Goal: Task Accomplishment & Management: Complete application form

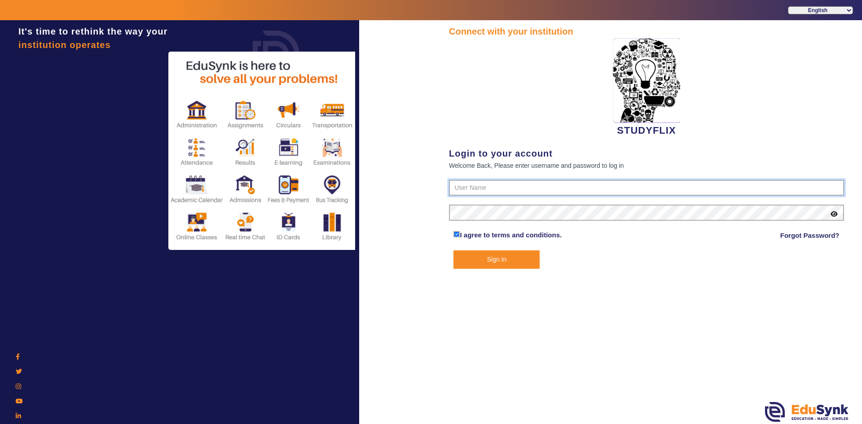
type input "6354922771"
click at [465, 261] on button "Sign In" at bounding box center [496, 259] width 86 height 18
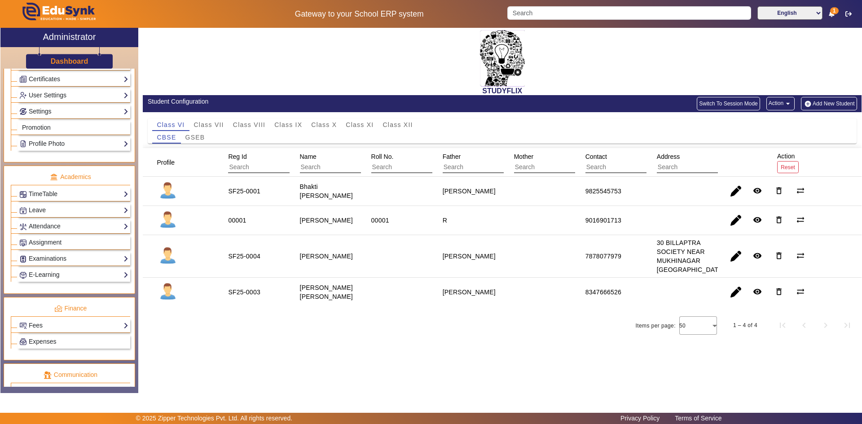
scroll to position [336, 0]
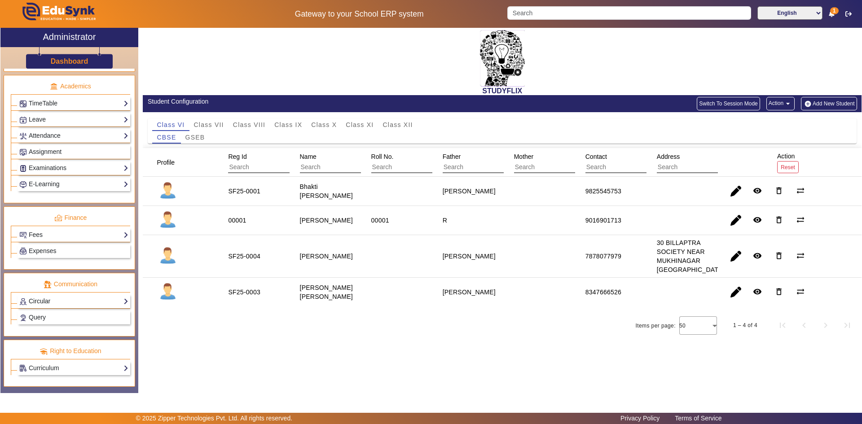
click at [36, 303] on link "Circular" at bounding box center [73, 301] width 109 height 10
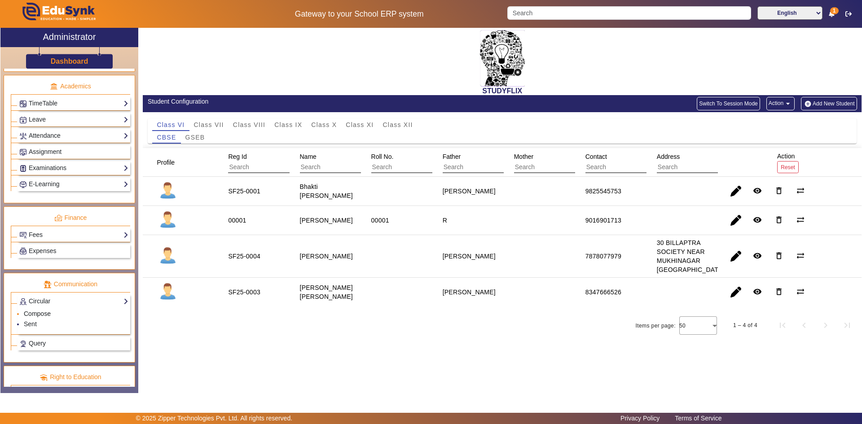
click at [41, 316] on link "Compose" at bounding box center [37, 313] width 27 height 7
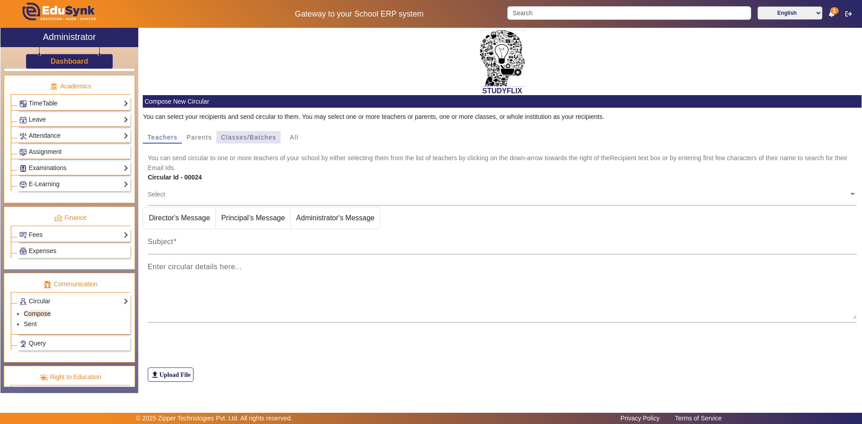
click at [238, 142] on span "Classes/Batches" at bounding box center [248, 137] width 55 height 13
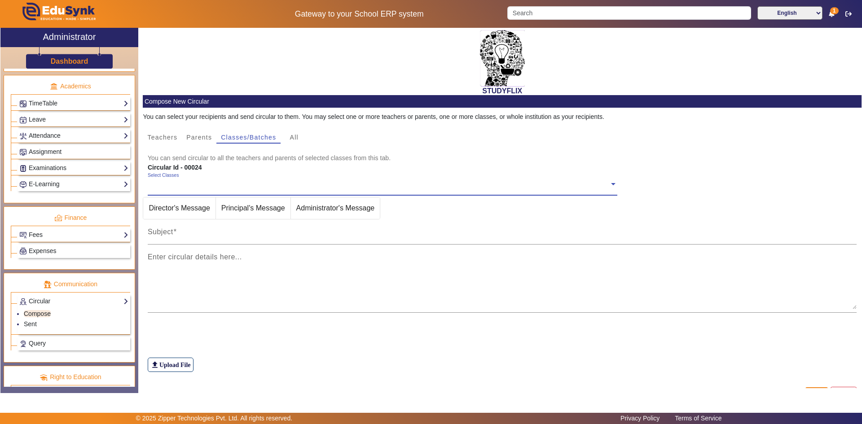
click at [186, 178] on div "Select Classes" at bounding box center [378, 181] width 461 height 19
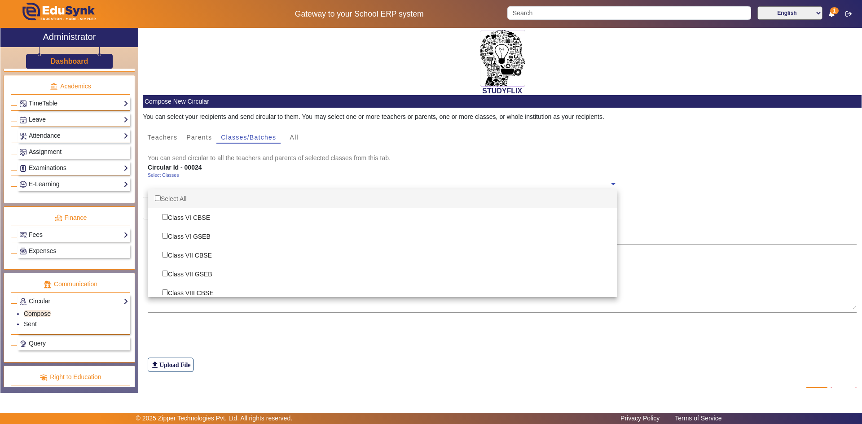
click at [179, 194] on div "Select All" at bounding box center [382, 198] width 469 height 19
checkbox input "true"
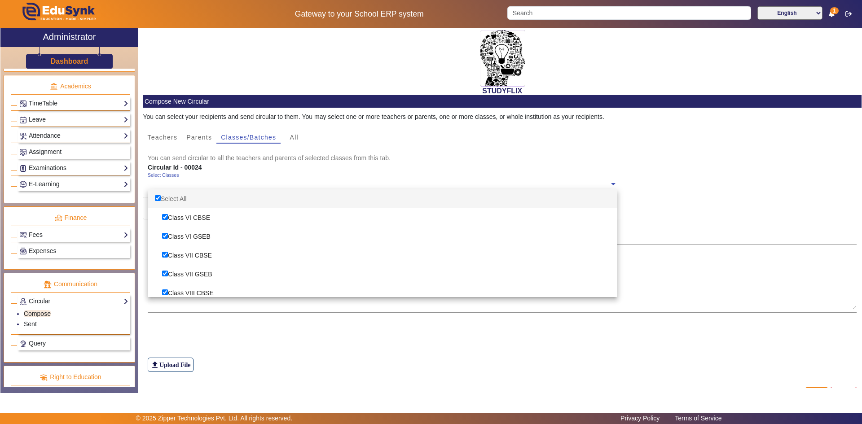
checkbox input "true"
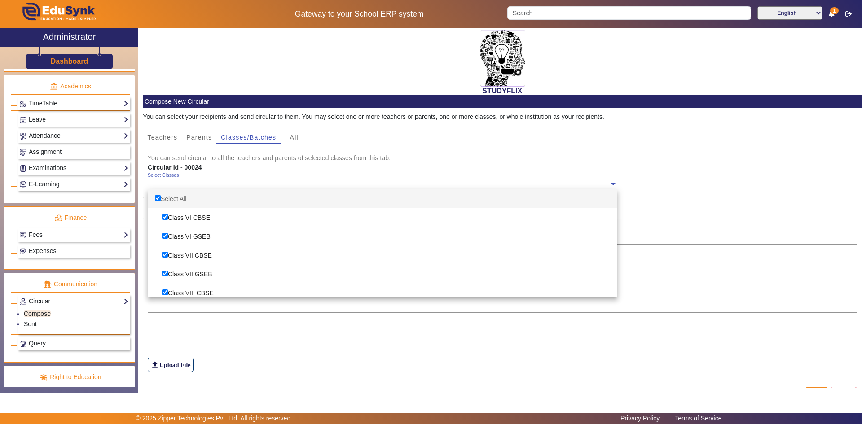
checkbox input "true"
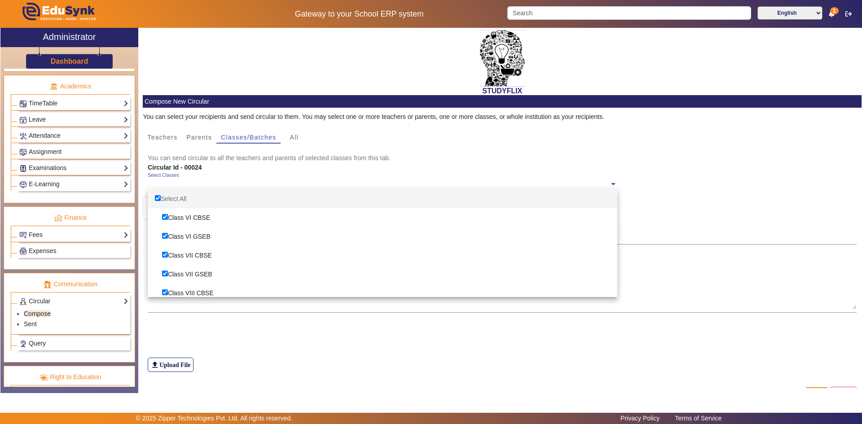
checkbox input "true"
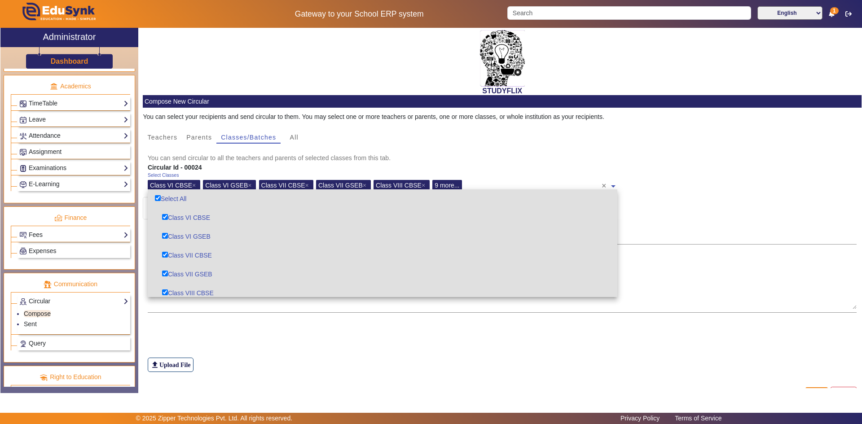
click at [229, 341] on div "file_upload Upload File" at bounding box center [502, 347] width 709 height 50
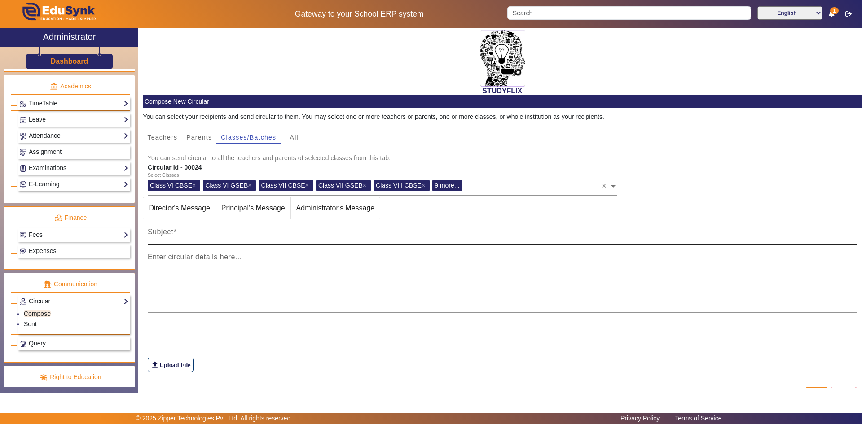
click at [195, 228] on div "Subject" at bounding box center [502, 231] width 709 height 25
type input "TIME TABLE [DATE]"
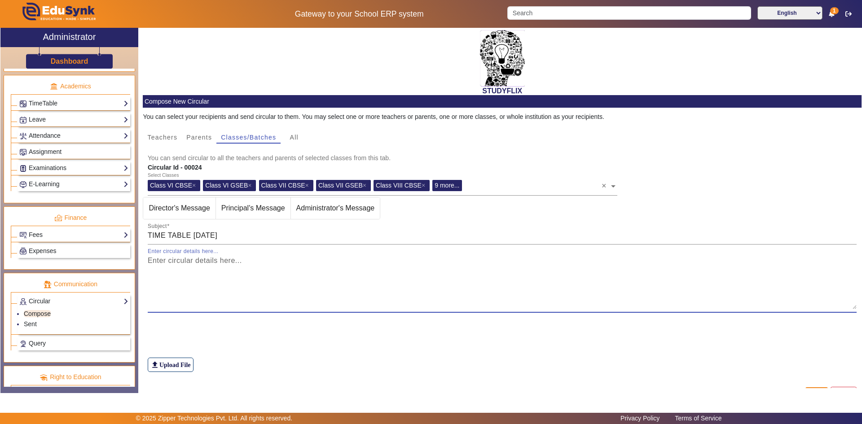
click at [355, 281] on textarea "Enter circular details here..." at bounding box center [502, 282] width 709 height 54
drag, startPoint x: 154, startPoint y: 264, endPoint x: 137, endPoint y: 262, distance: 16.8
click at [137, 262] on div "X Administrator Dashboard Administration Institution Institution Details Sessio…" at bounding box center [430, 213] width 861 height 370
type textarea "T T"
click at [167, 361] on label "file_upload Upload File" at bounding box center [171, 365] width 46 height 14
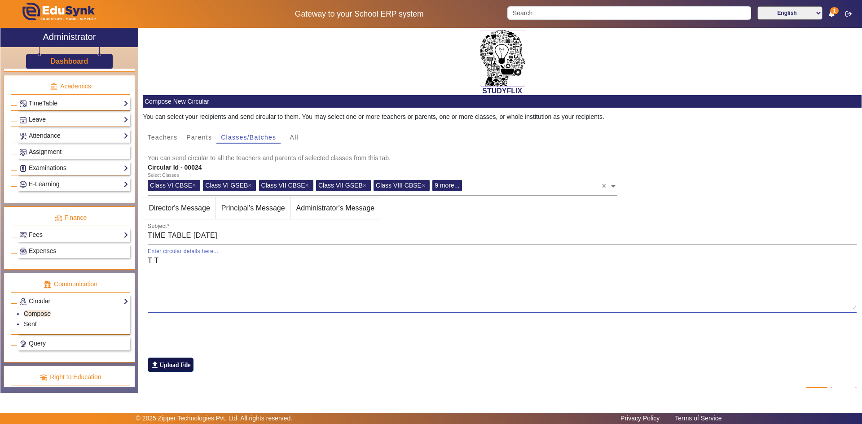
click at [0, 0] on input "file_upload Upload File" at bounding box center [0, 0] width 0 height 0
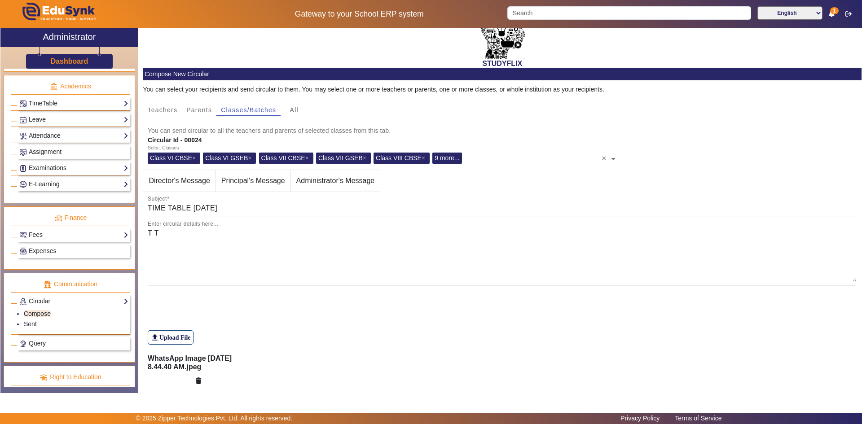
scroll to position [55, 0]
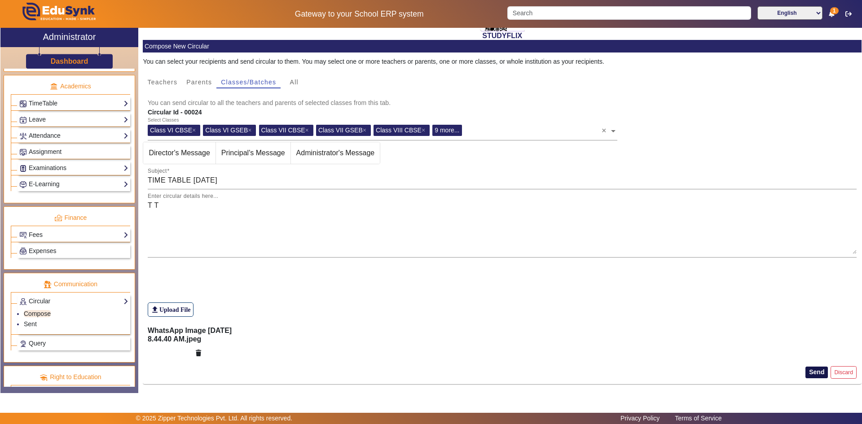
click at [816, 372] on button "Send" at bounding box center [816, 373] width 22 height 12
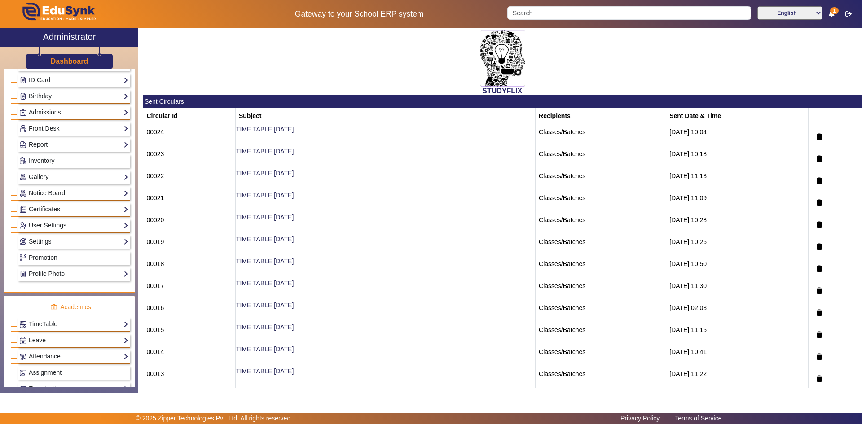
scroll to position [92, 0]
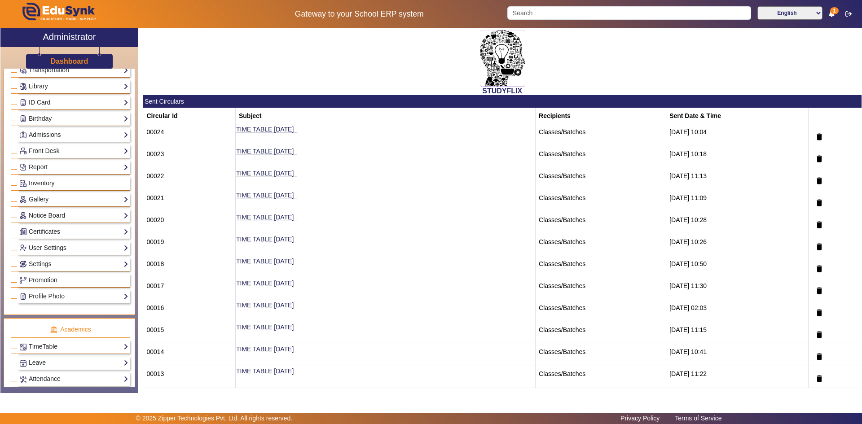
click at [39, 212] on link "Notice Board" at bounding box center [73, 215] width 109 height 10
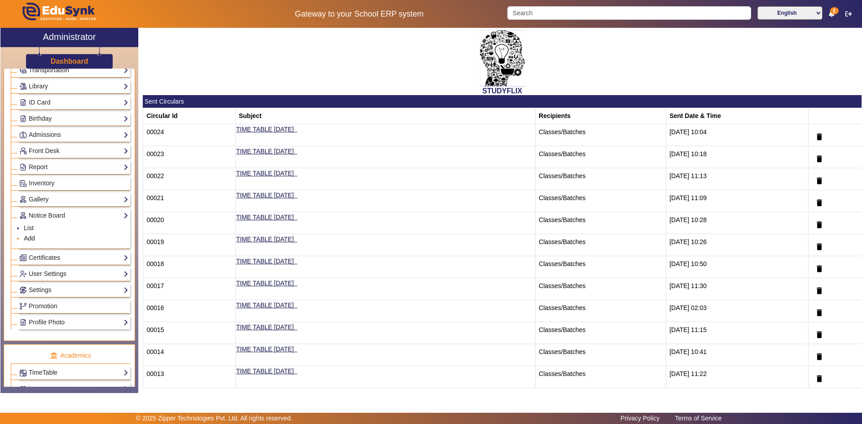
click at [29, 237] on link "Add" at bounding box center [29, 238] width 11 height 7
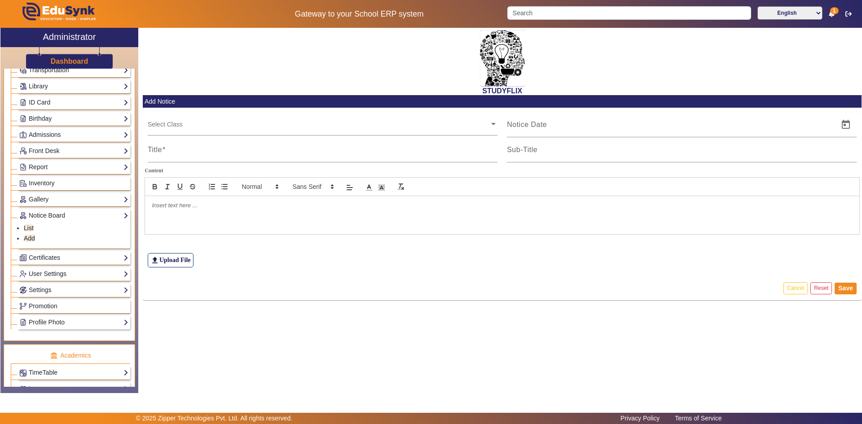
click at [180, 123] on input "text" at bounding box center [319, 124] width 342 height 9
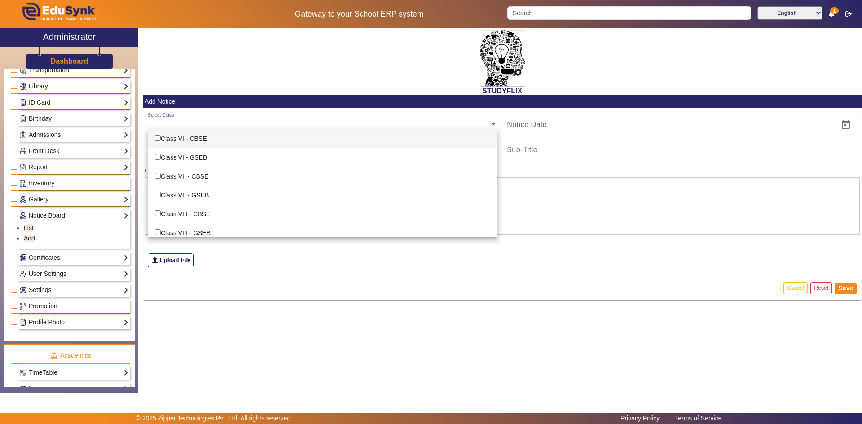
click at [175, 144] on div "Class VI - CBSE" at bounding box center [323, 138] width 350 height 19
checkbox input "true"
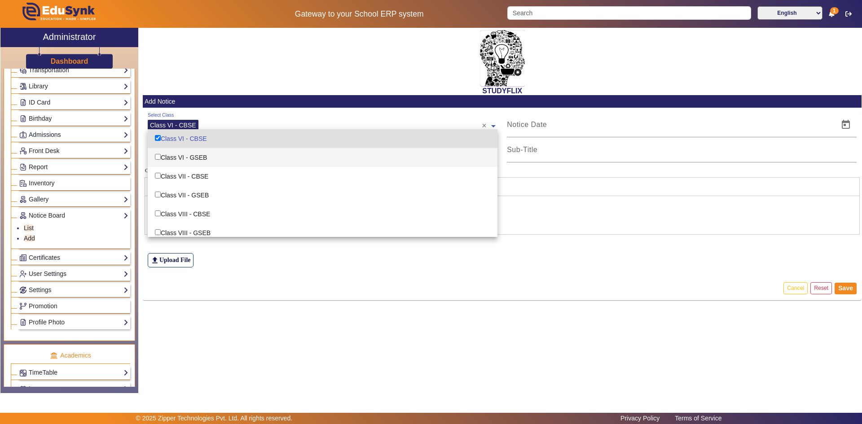
drag, startPoint x: 174, startPoint y: 160, endPoint x: 162, endPoint y: 172, distance: 16.8
click at [174, 161] on div "Class VI - GSEB" at bounding box center [323, 157] width 350 height 19
checkbox input "true"
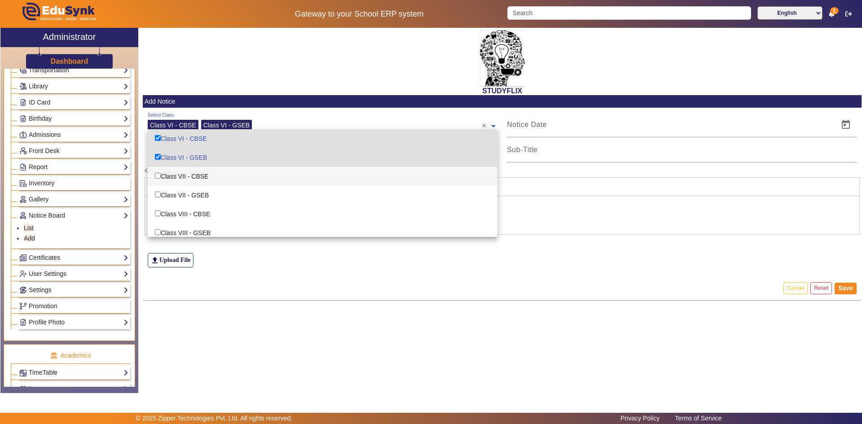
click at [162, 177] on div "Class VII - CBSE" at bounding box center [323, 176] width 350 height 19
checkbox input "true"
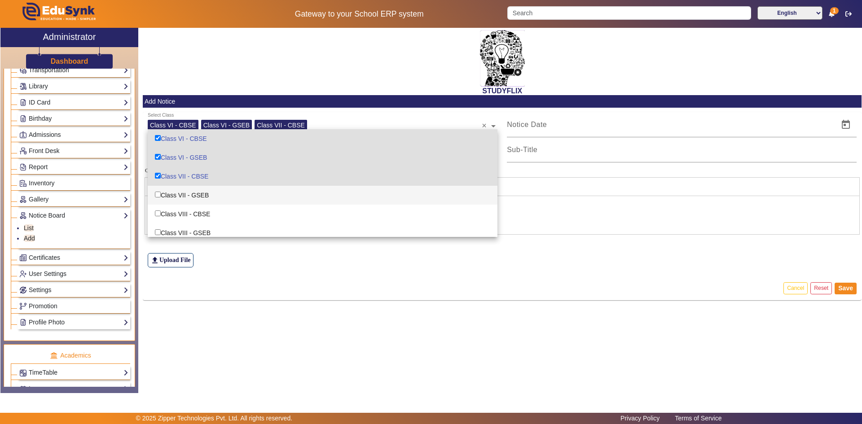
click at [158, 193] on input "Options List" at bounding box center [158, 195] width 6 height 6
checkbox input "true"
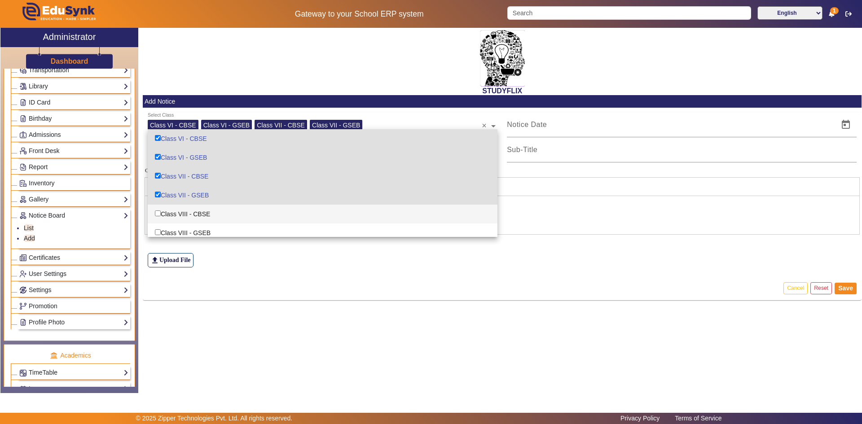
click at [164, 215] on div "Class VIII - CBSE" at bounding box center [323, 214] width 350 height 19
checkbox input "true"
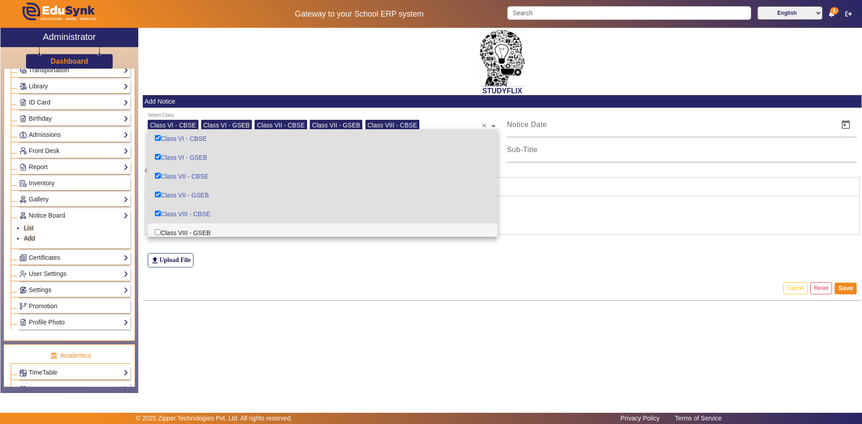
click at [166, 230] on div "Class VIII - GSEB" at bounding box center [323, 233] width 350 height 19
checkbox input "true"
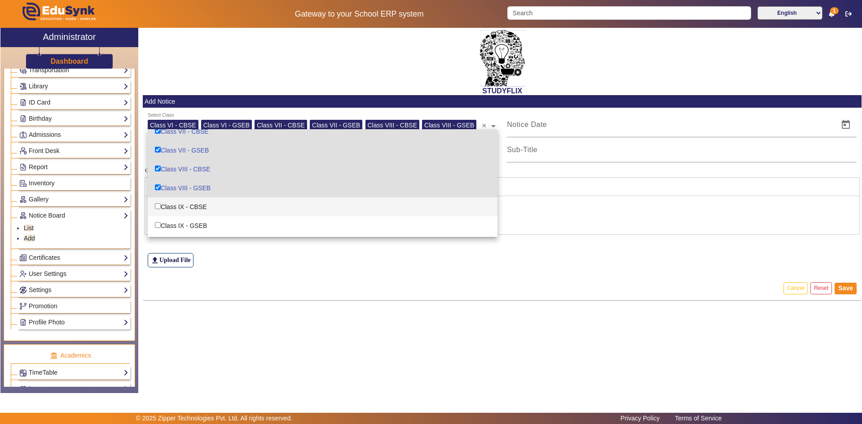
click at [200, 204] on div "Class IX - CBSE" at bounding box center [323, 206] width 350 height 19
checkbox input "true"
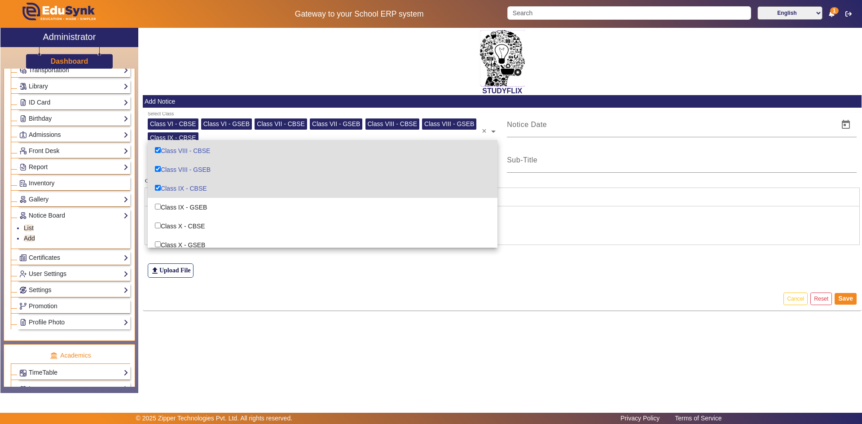
scroll to position [90, 0]
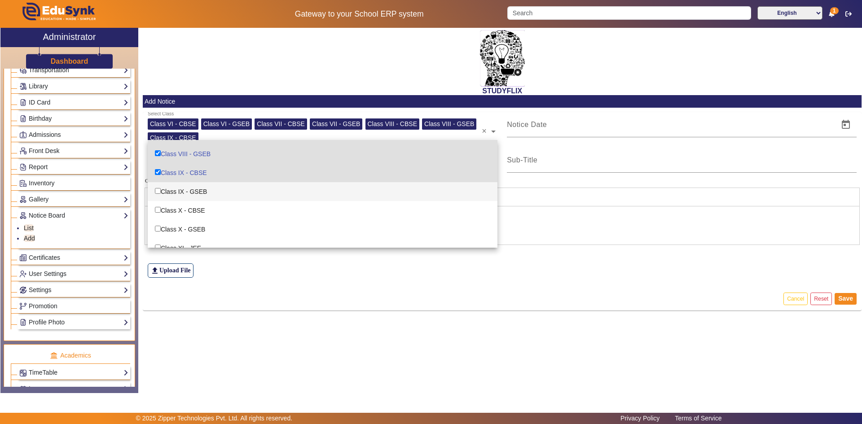
click at [200, 194] on div "Class IX - GSEB" at bounding box center [323, 191] width 350 height 19
checkbox input "true"
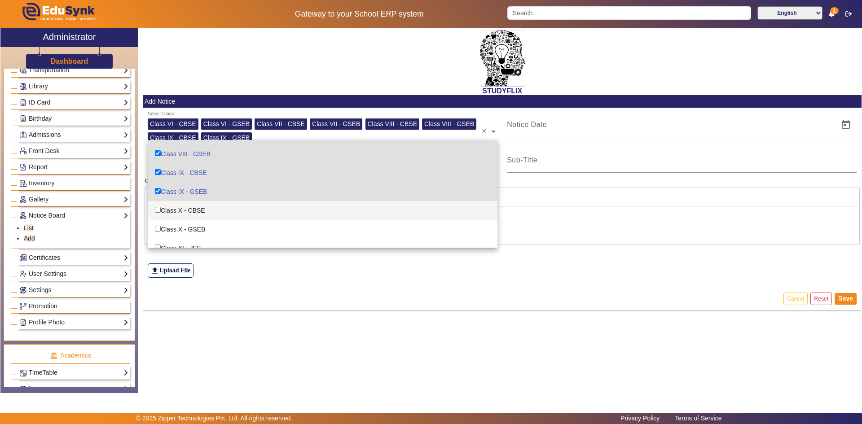
click at [200, 210] on div "Class X - CBSE" at bounding box center [323, 210] width 350 height 19
checkbox input "true"
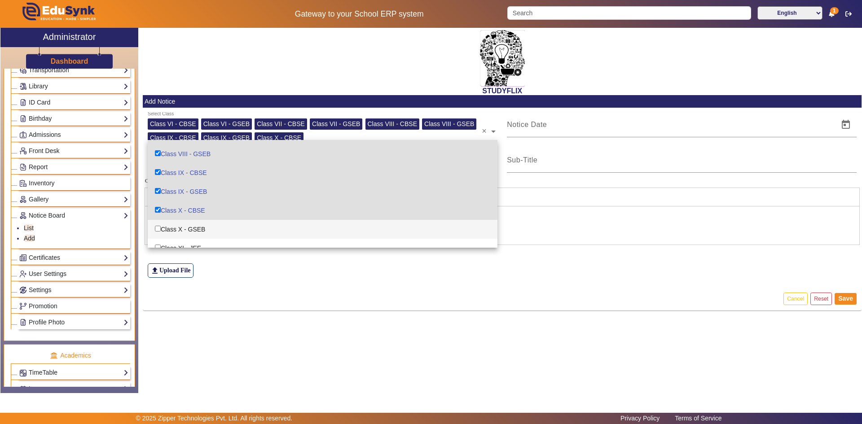
click at [197, 227] on div "Class X - GSEB" at bounding box center [323, 229] width 350 height 19
checkbox input "true"
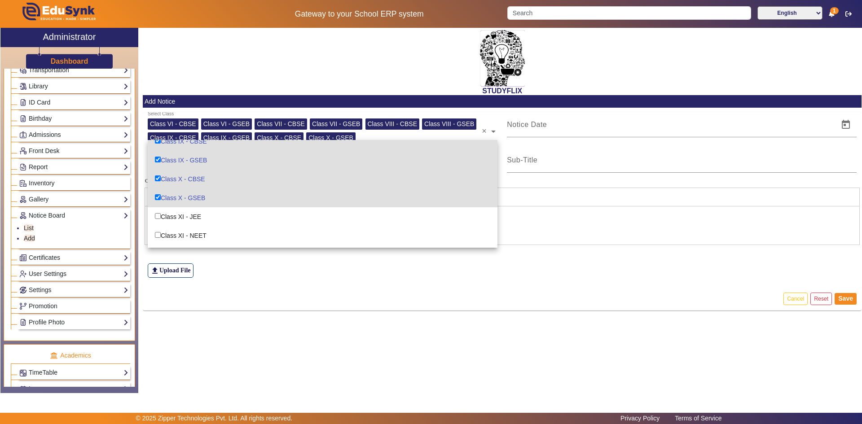
scroll to position [135, 0]
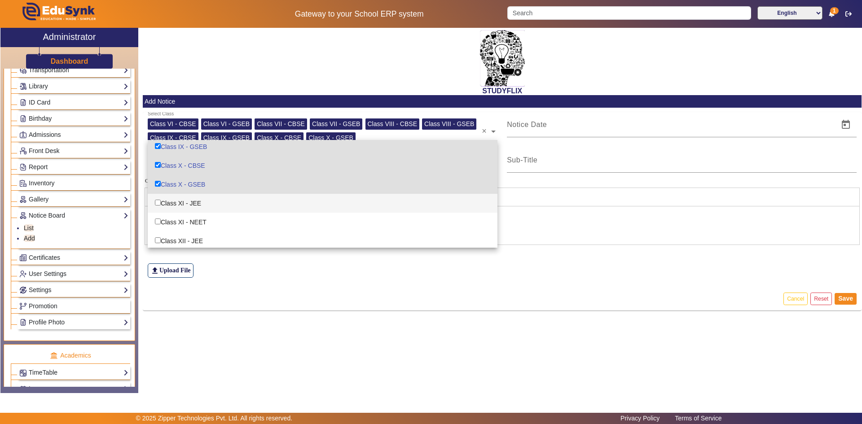
click at [195, 204] on div "Class XI - JEE" at bounding box center [323, 203] width 350 height 19
checkbox input "true"
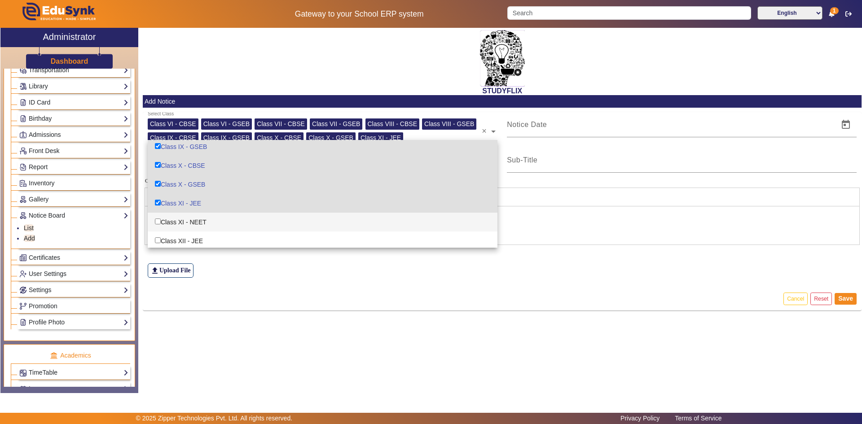
click at [190, 219] on div "Class XI - NEET" at bounding box center [323, 222] width 350 height 19
checkbox input "true"
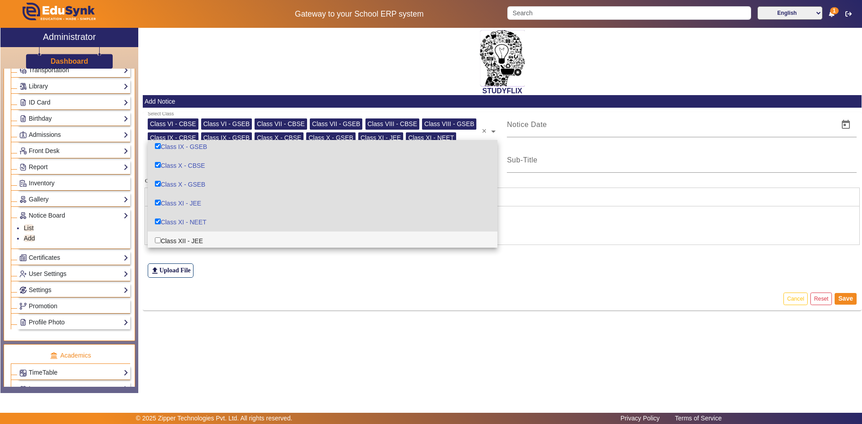
click at [186, 238] on div "Class XII - JEE" at bounding box center [323, 241] width 350 height 19
checkbox input "true"
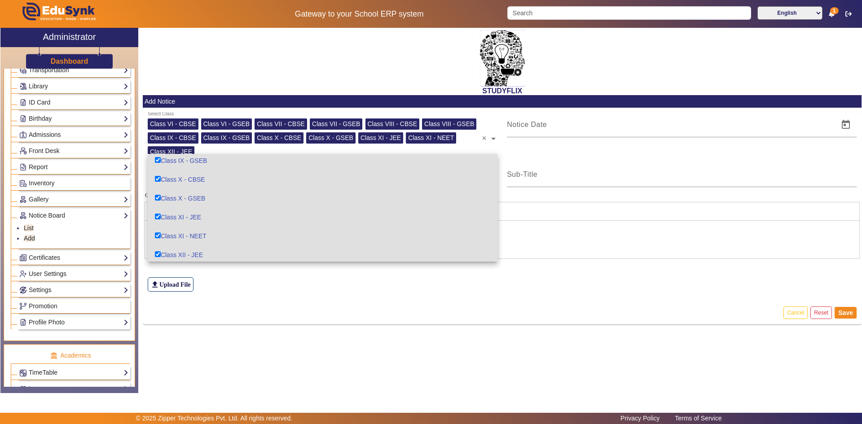
scroll to position [156, 0]
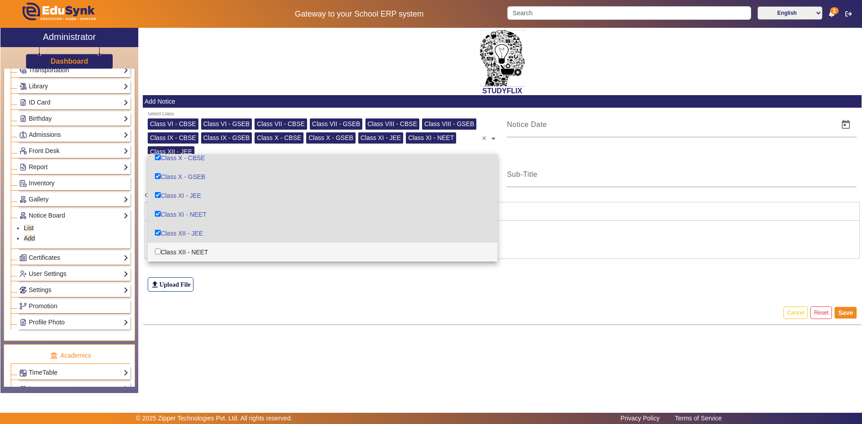
click at [188, 247] on div "Class XII - NEET" at bounding box center [323, 252] width 350 height 19
checkbox input "true"
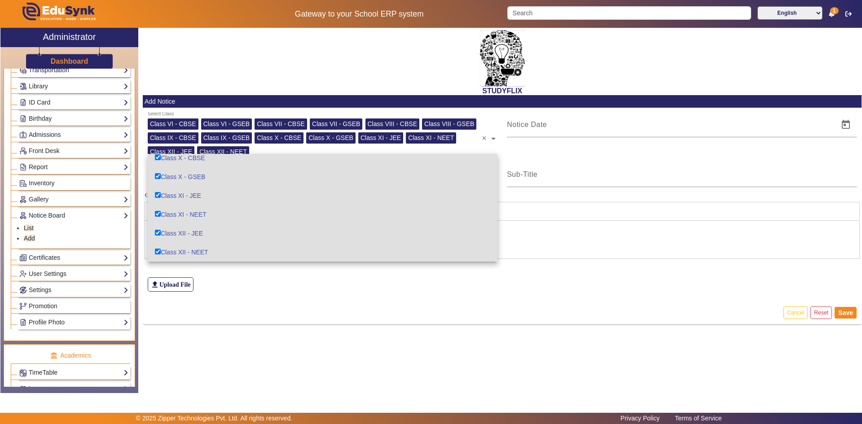
click at [209, 273] on div "file_upload Upload File" at bounding box center [502, 267] width 709 height 50
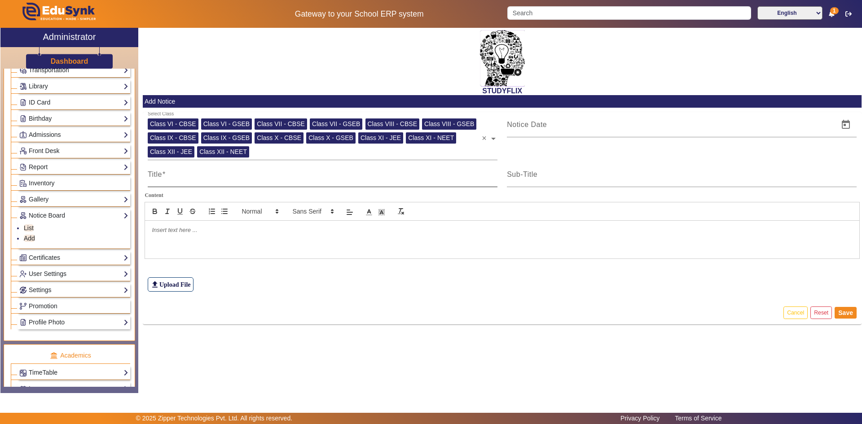
click at [183, 178] on input "Title" at bounding box center [323, 178] width 350 height 11
type input "TIME TABLE"
click at [518, 179] on input "Sub-Title" at bounding box center [682, 178] width 350 height 11
type input "TIME TABLE"
click at [552, 128] on input at bounding box center [670, 124] width 326 height 11
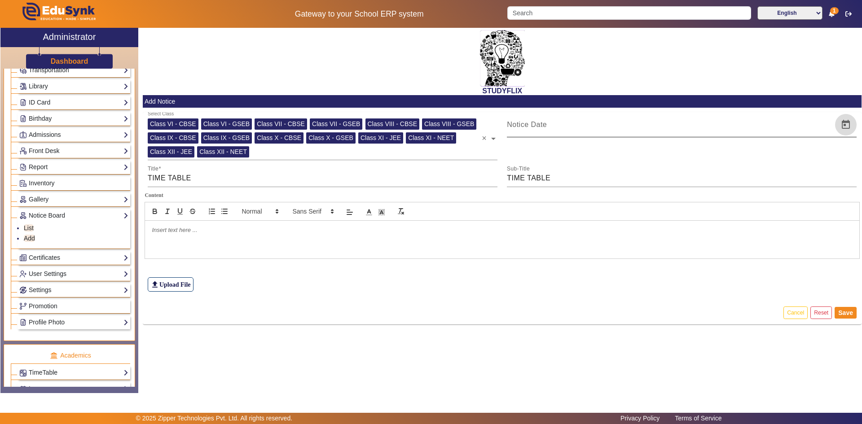
click at [848, 125] on span "Open calendar" at bounding box center [846, 125] width 22 height 22
click at [572, 210] on span "2" at bounding box center [573, 211] width 16 height 16
type input "[DATE]"
click at [246, 234] on p at bounding box center [502, 230] width 701 height 8
click at [227, 267] on div "file_upload Upload File" at bounding box center [502, 267] width 709 height 50
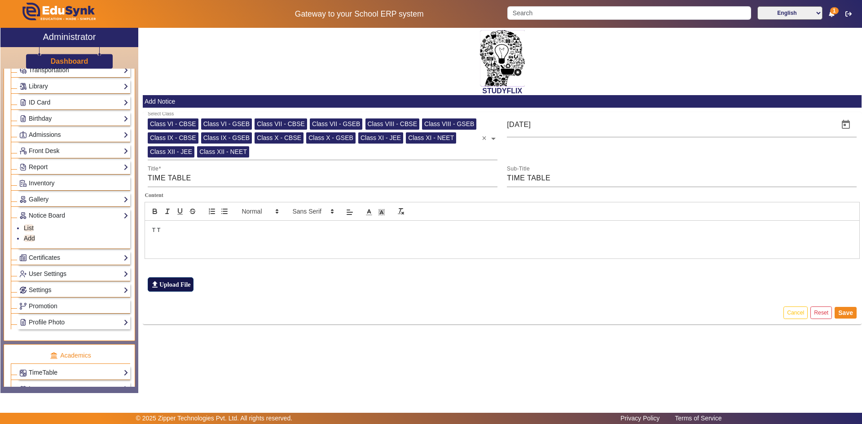
click at [184, 284] on label "file_upload Upload File" at bounding box center [171, 284] width 46 height 14
click at [0, 0] on input "file_upload Upload File" at bounding box center [0, 0] width 0 height 0
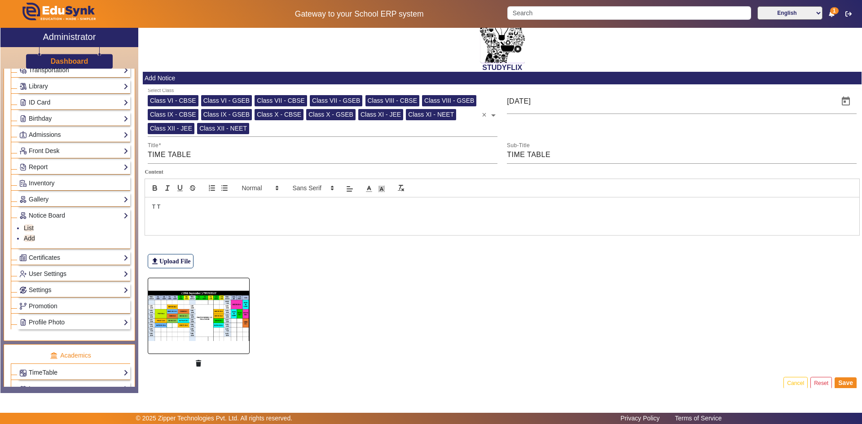
scroll to position [34, 0]
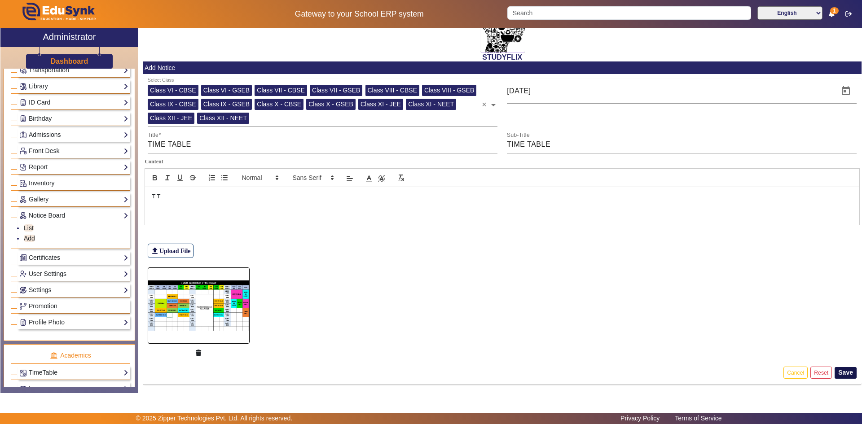
click at [842, 372] on button "Save" at bounding box center [845, 373] width 22 height 12
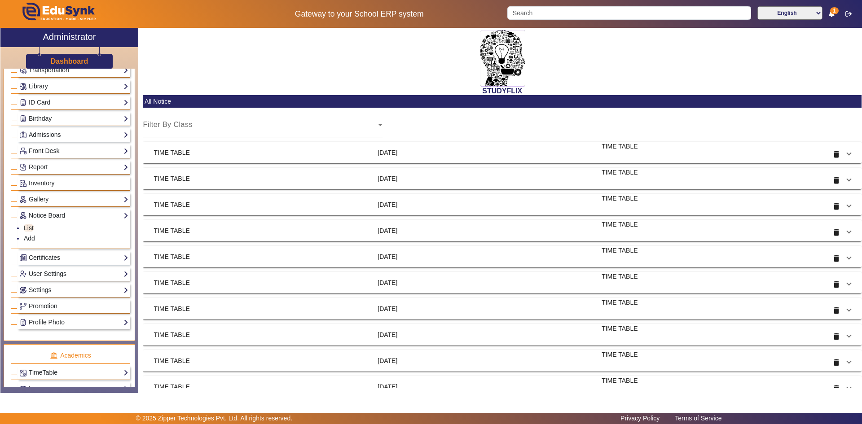
click at [70, 154] on link "Front Desk" at bounding box center [73, 151] width 109 height 10
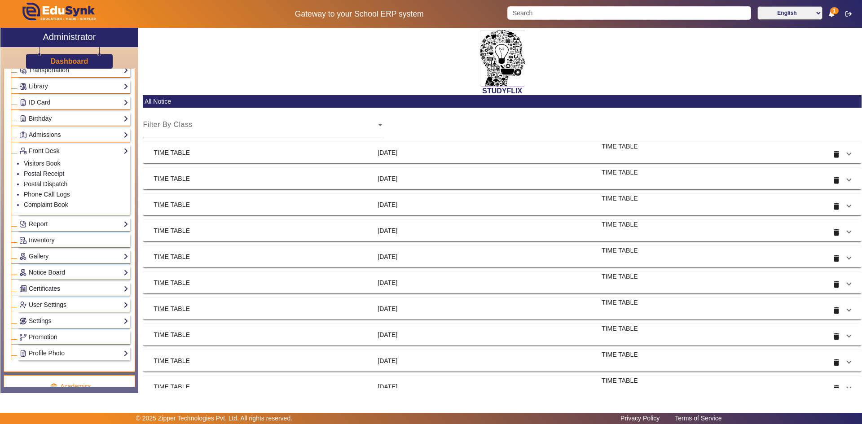
click at [99, 354] on link "Profile Photo" at bounding box center [73, 353] width 109 height 10
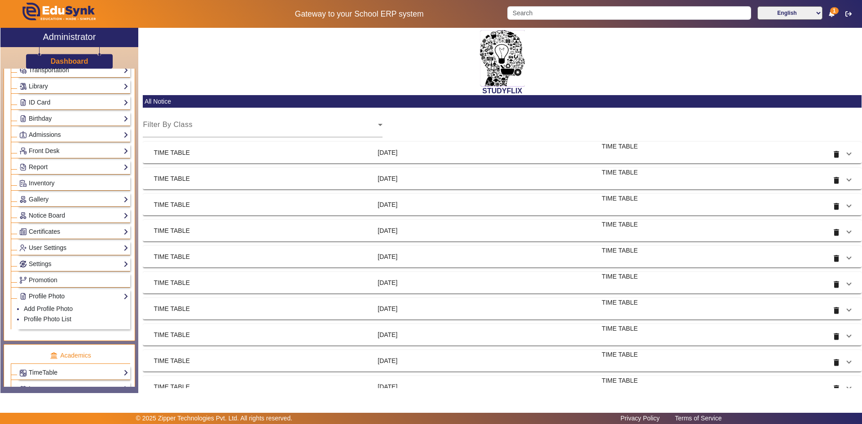
click at [43, 294] on link "Profile Photo" at bounding box center [73, 296] width 109 height 10
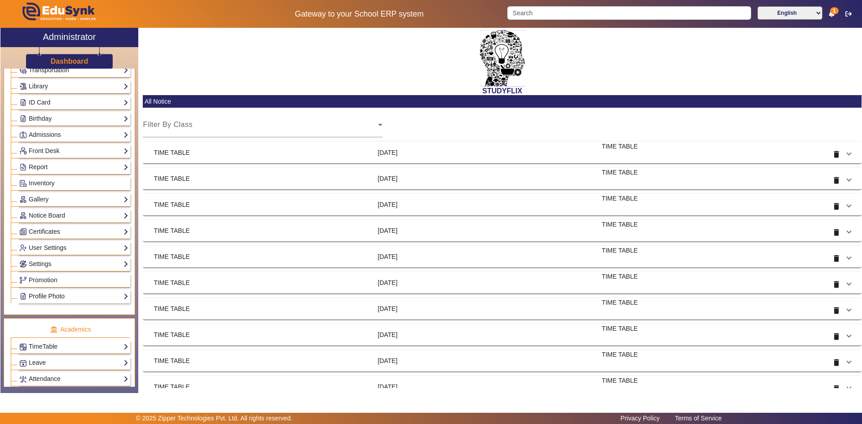
click at [79, 298] on link "Profile Photo" at bounding box center [73, 296] width 109 height 10
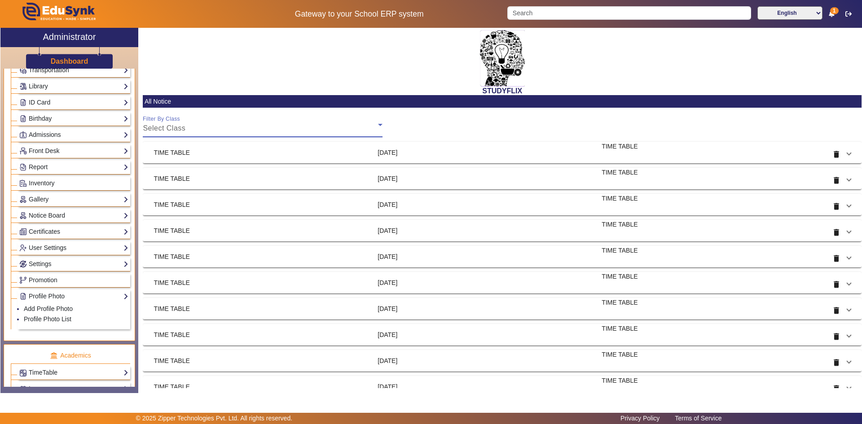
click at [209, 125] on div "Select Class" at bounding box center [260, 128] width 235 height 11
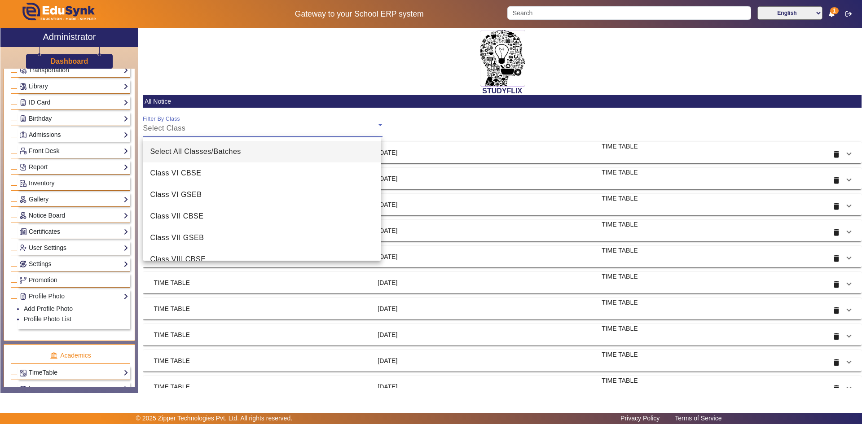
click at [209, 124] on div at bounding box center [431, 212] width 862 height 424
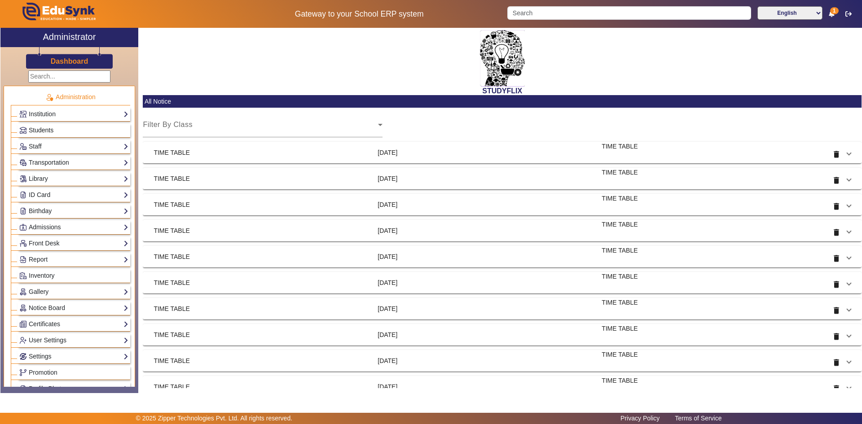
click at [59, 127] on link "Students" at bounding box center [73, 130] width 109 height 10
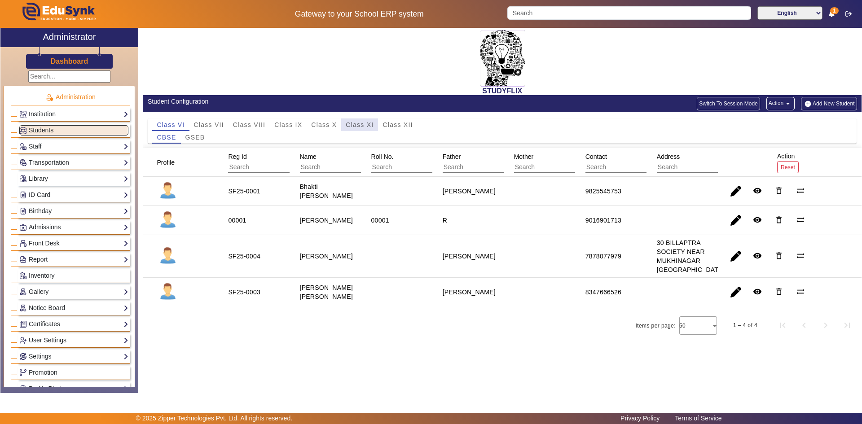
click at [350, 123] on span "Class XI" at bounding box center [360, 125] width 28 height 6
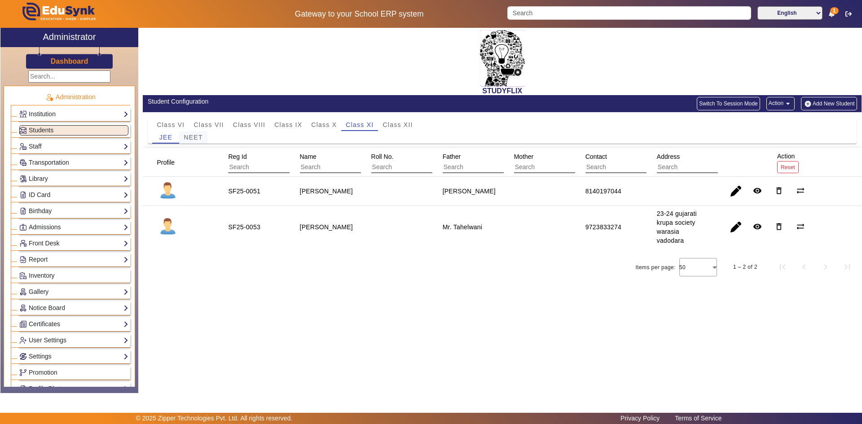
click at [196, 137] on span "NEET" at bounding box center [193, 137] width 19 height 6
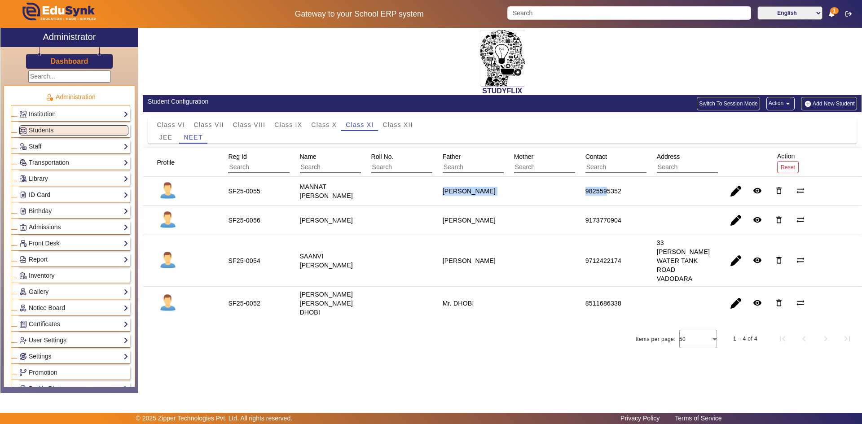
drag, startPoint x: 439, startPoint y: 191, endPoint x: 606, endPoint y: 191, distance: 167.0
click at [606, 191] on mat-row "SF25-0055 MANNAT [PERSON_NAME] [PERSON_NAME] 9825595352 remove_red_eye delete_o…" at bounding box center [502, 191] width 719 height 29
click at [584, 193] on div "9825595352" at bounding box center [603, 191] width 42 height 15
drag, startPoint x: 583, startPoint y: 192, endPoint x: 671, endPoint y: 199, distance: 88.3
click at [671, 199] on mat-row "SF25-0055 MANNAT [PERSON_NAME] [PERSON_NAME] 9825595352 remove_red_eye delete_o…" at bounding box center [502, 191] width 719 height 29
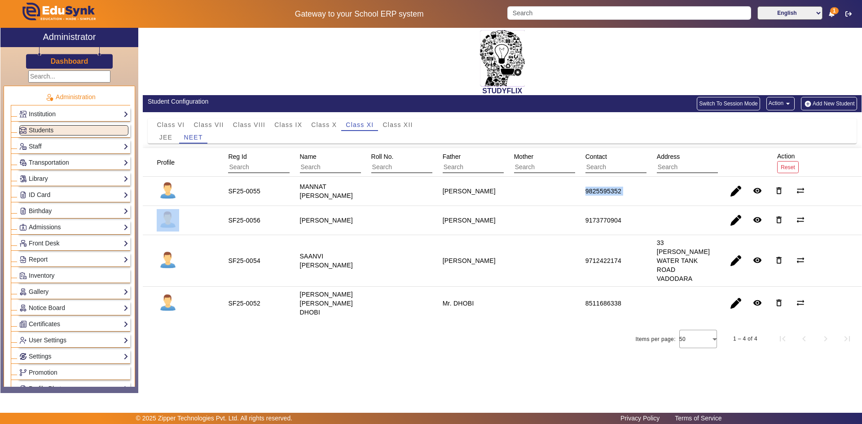
click at [612, 190] on div "9825595352" at bounding box center [603, 191] width 36 height 9
drag, startPoint x: 579, startPoint y: 217, endPoint x: 635, endPoint y: 221, distance: 56.3
click at [635, 221] on mat-cell "9173770904" at bounding box center [610, 220] width 71 height 29
click at [564, 224] on mat-cell at bounding box center [539, 220] width 71 height 29
drag, startPoint x: 574, startPoint y: 221, endPoint x: 676, endPoint y: 224, distance: 102.8
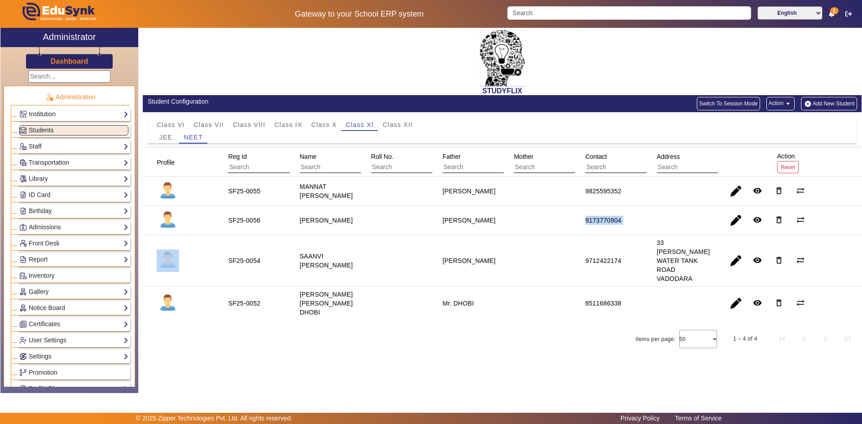
click at [676, 224] on mat-row "SF25-0056 [PERSON_NAME] [PERSON_NAME] 9173770904 remove_red_eye delete_outline …" at bounding box center [502, 220] width 719 height 29
drag, startPoint x: 567, startPoint y: 252, endPoint x: 629, endPoint y: 257, distance: 61.6
click at [629, 257] on mat-row "SF25-0054 SAANVI [PERSON_NAME] [PERSON_NAME] 9712422174 33 [PERSON_NAME] WATER …" at bounding box center [502, 261] width 719 height 52
drag, startPoint x: 582, startPoint y: 294, endPoint x: 657, endPoint y: 299, distance: 75.1
click at [657, 299] on mat-row "SF25-0052 [PERSON_NAME] [PERSON_NAME] DHOBI Mr. DHOBI 8511686338 remove_red_eye…" at bounding box center [502, 303] width 719 height 33
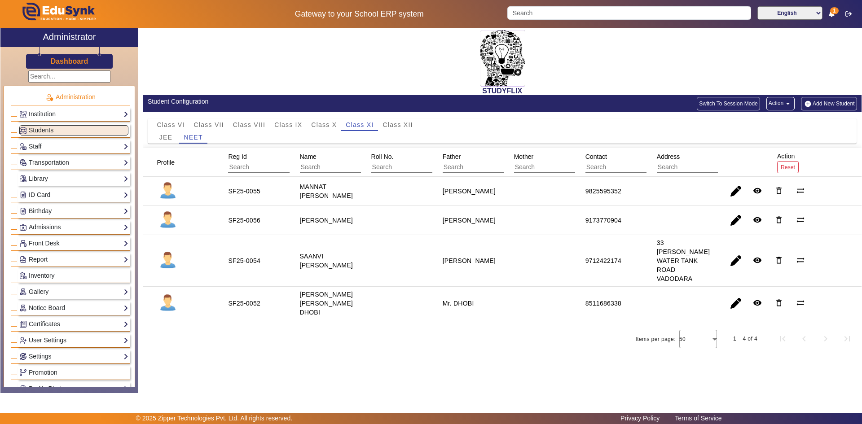
click at [271, 79] on div "STUDYFLIX" at bounding box center [502, 61] width 719 height 67
click at [404, 123] on span "Class XII" at bounding box center [397, 125] width 30 height 6
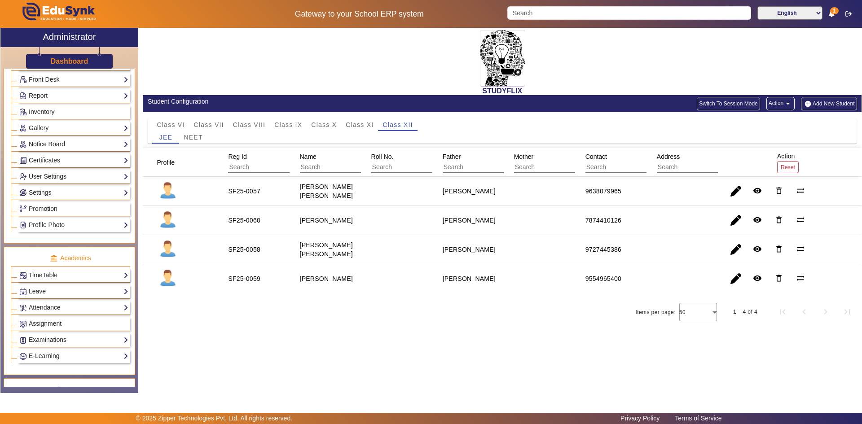
scroll to position [180, 0]
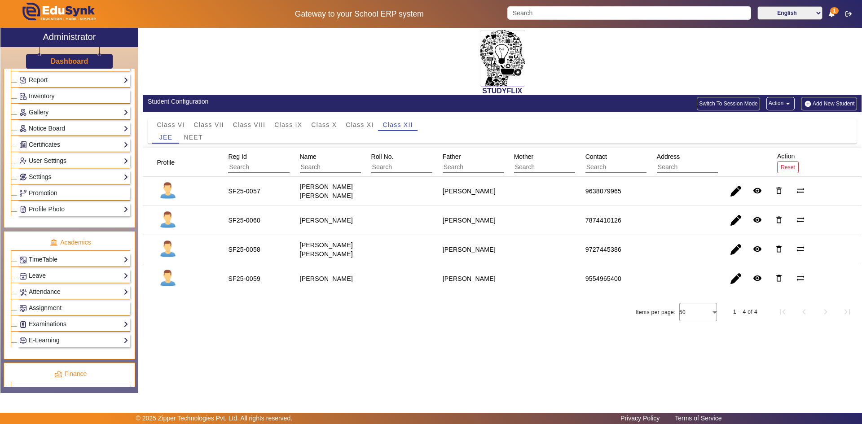
click at [48, 260] on link "TimeTable" at bounding box center [73, 259] width 109 height 10
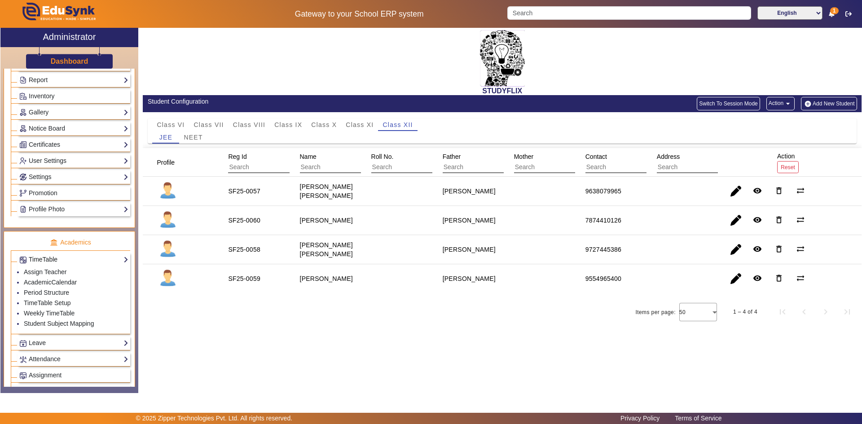
click at [48, 260] on link "TimeTable" at bounding box center [73, 259] width 109 height 10
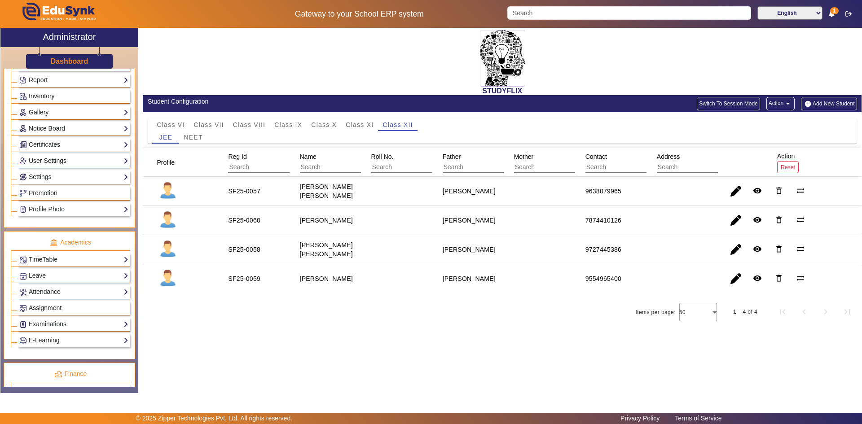
scroll to position [224, 0]
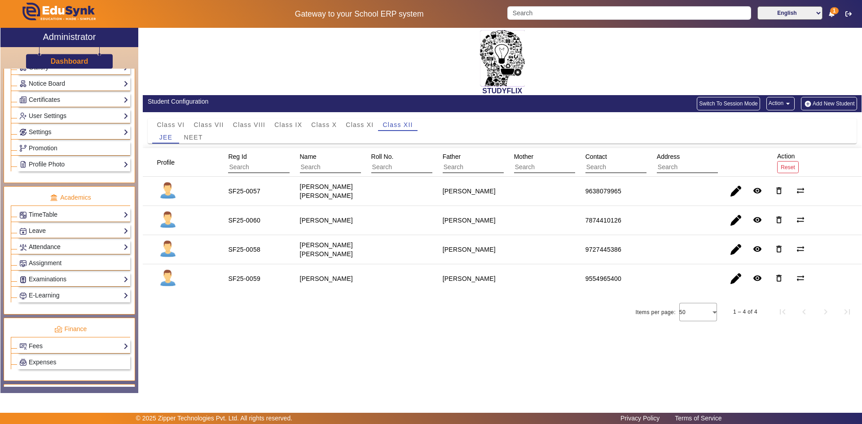
click at [43, 248] on link "Attendance" at bounding box center [73, 247] width 109 height 10
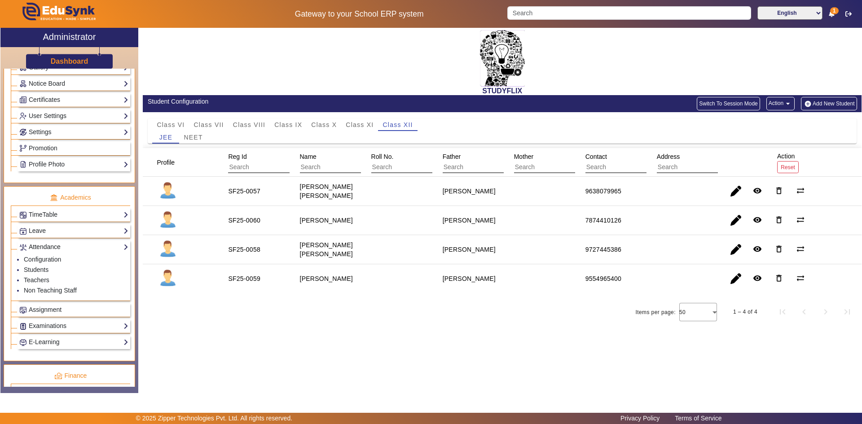
click at [43, 248] on link "Attendance" at bounding box center [73, 247] width 109 height 10
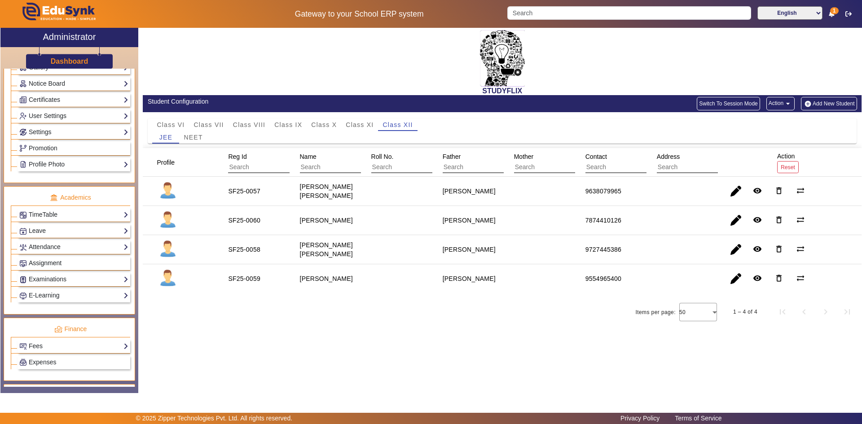
click at [43, 263] on span "Assignment" at bounding box center [45, 262] width 33 height 7
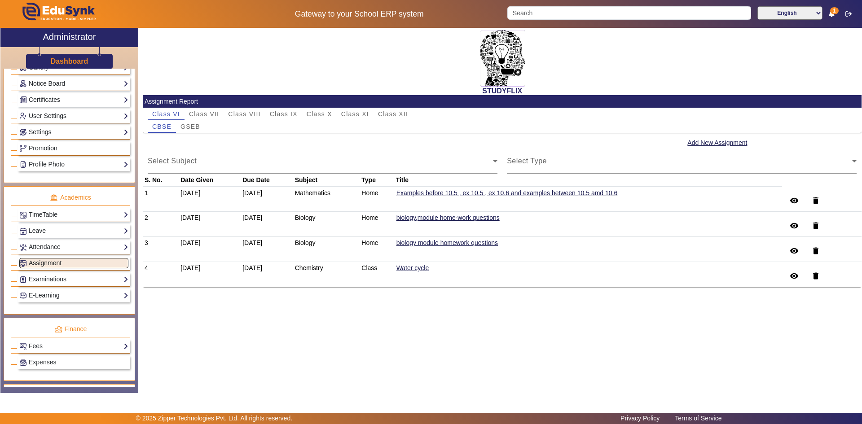
click at [43, 263] on span "Assignment" at bounding box center [45, 262] width 33 height 7
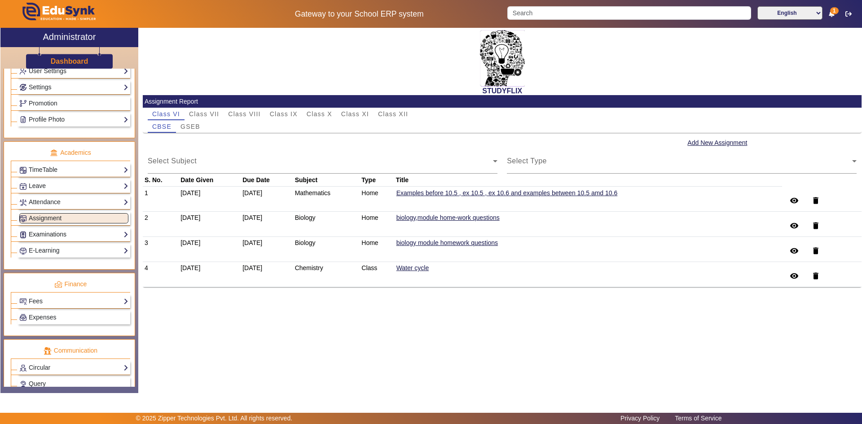
click at [44, 237] on link "Examinations" at bounding box center [73, 234] width 109 height 10
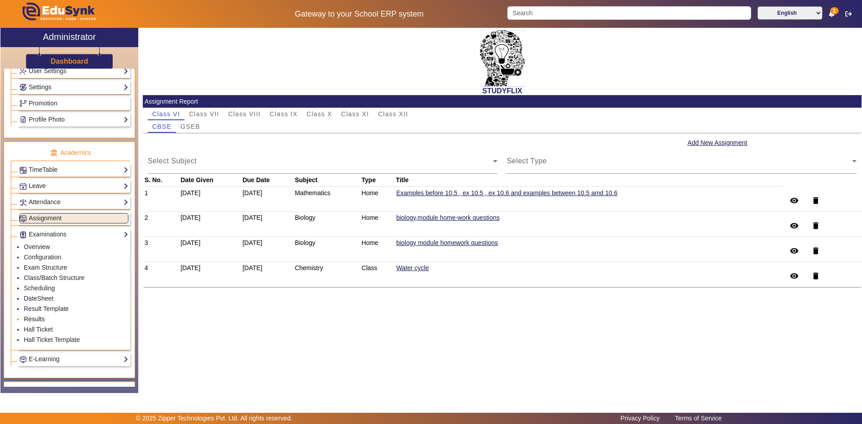
click at [37, 320] on link "Results" at bounding box center [34, 319] width 21 height 7
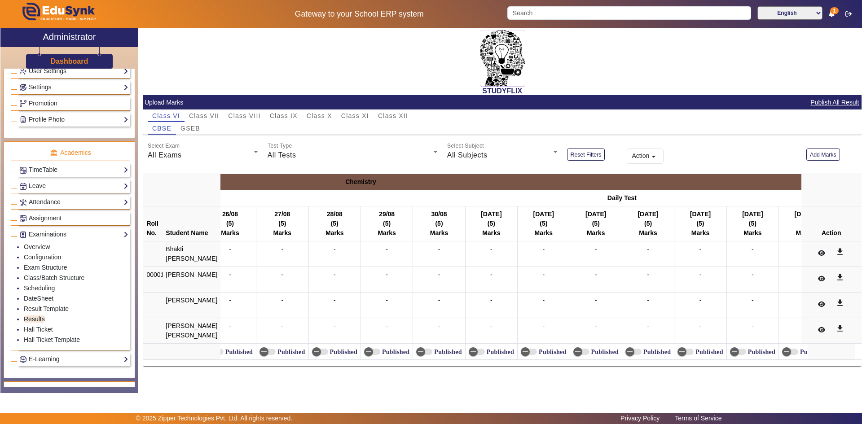
scroll to position [0, 9527]
click at [210, 152] on div "All Exams" at bounding box center [201, 155] width 106 height 11
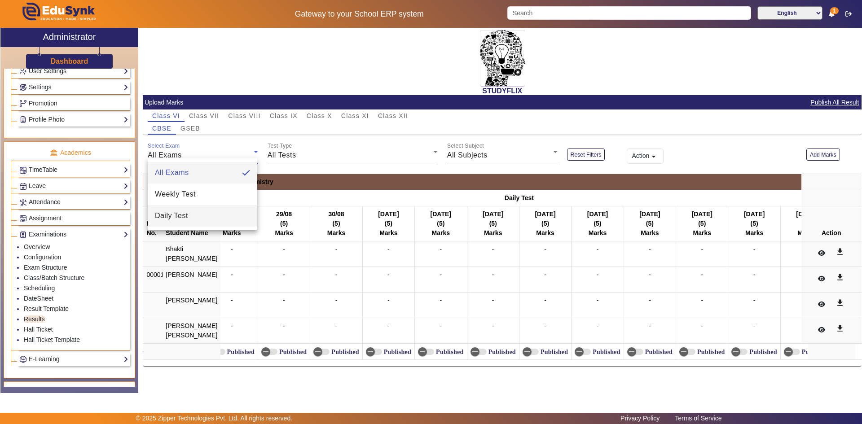
click at [174, 213] on span "Daily Test" at bounding box center [171, 215] width 33 height 11
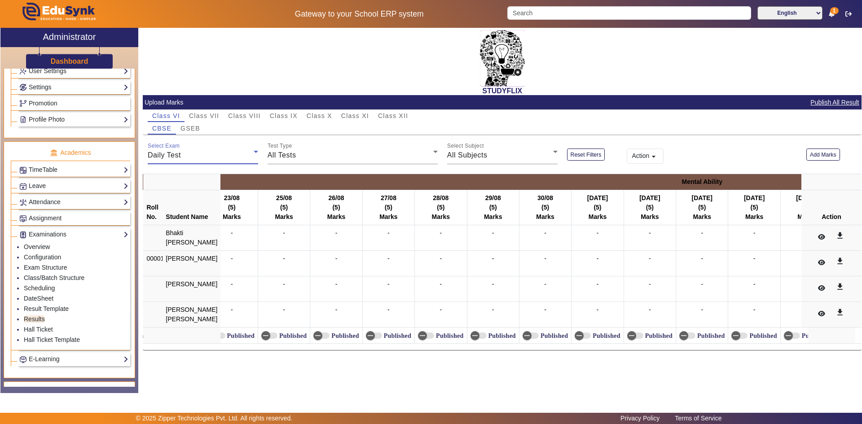
scroll to position [0, 0]
click at [291, 158] on span "All Tests" at bounding box center [281, 155] width 29 height 8
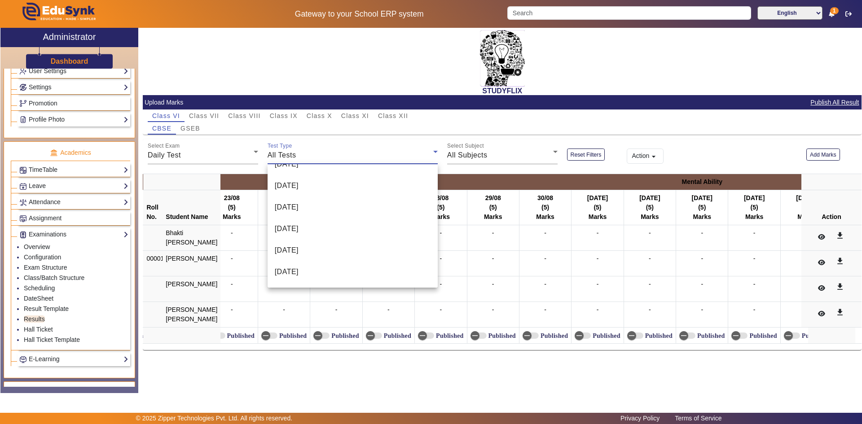
scroll to position [573, 0]
click at [417, 131] on div at bounding box center [431, 212] width 862 height 424
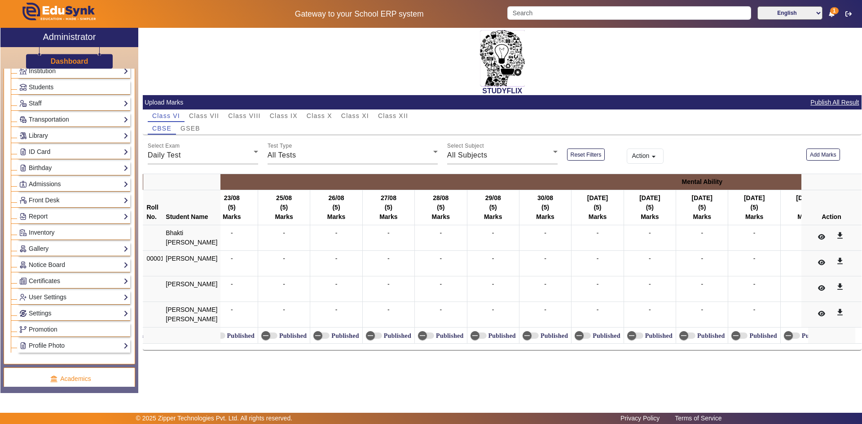
scroll to position [0, 0]
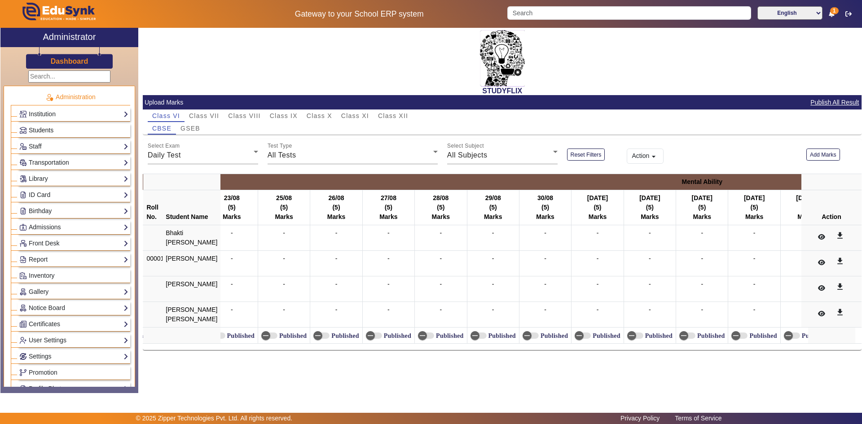
click at [41, 133] on span "Students" at bounding box center [41, 130] width 25 height 7
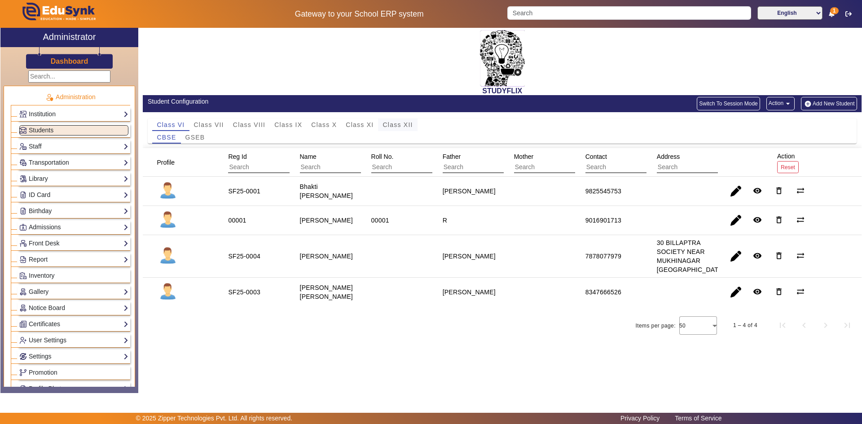
click at [404, 128] on span "Class XII" at bounding box center [397, 125] width 30 height 6
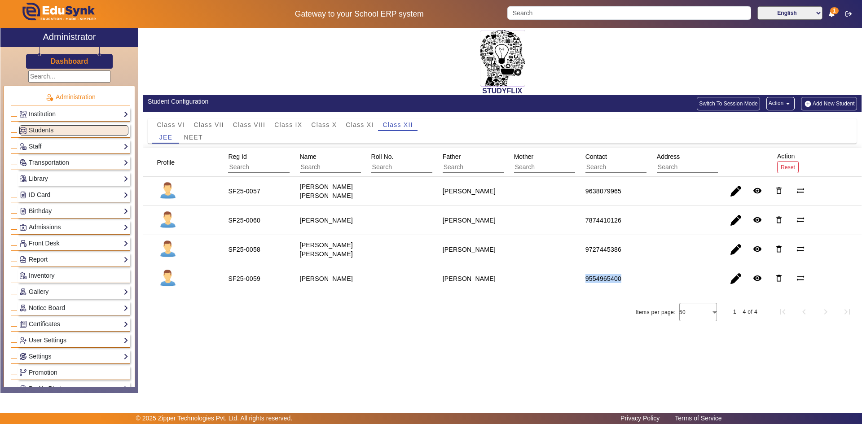
drag, startPoint x: 552, startPoint y: 281, endPoint x: 641, endPoint y: 280, distance: 89.3
click at [641, 280] on mat-row "SF25-0059 [PERSON_NAME] [PERSON_NAME] 9554965400 remove_red_eye delete_outline …" at bounding box center [502, 278] width 719 height 29
drag, startPoint x: 298, startPoint y: 273, endPoint x: 345, endPoint y: 279, distance: 47.1
click at [345, 279] on div "[PERSON_NAME]" at bounding box center [326, 278] width 59 height 15
copy staff-with-status "[PERSON_NAME]"
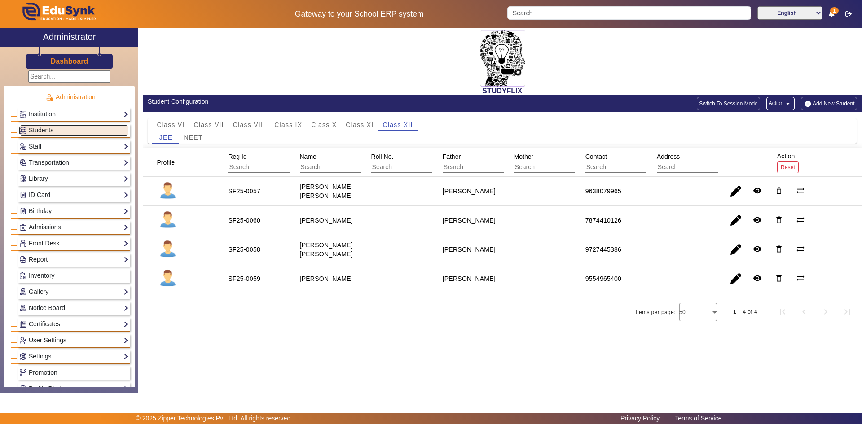
click at [432, 308] on div "Items per page: 50 1 – 4 of 4" at bounding box center [502, 311] width 719 height 25
click at [35, 287] on link "Gallery" at bounding box center [73, 292] width 109 height 10
click at [79, 145] on link "Staff" at bounding box center [73, 146] width 109 height 10
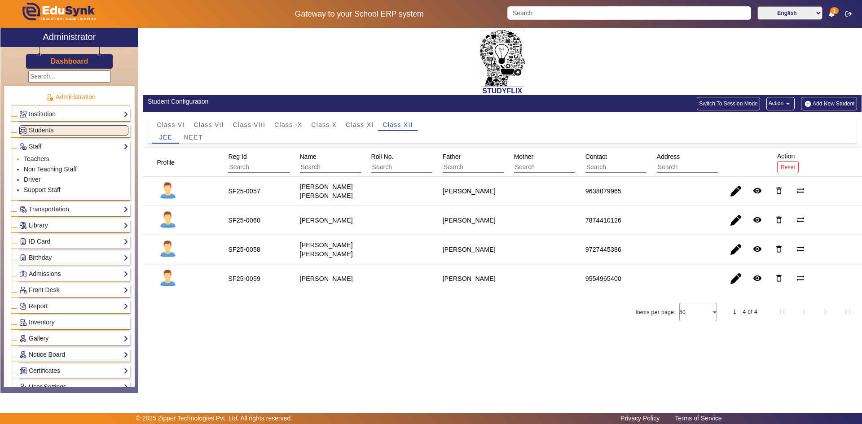
click at [31, 159] on link "Teachers" at bounding box center [37, 158] width 26 height 7
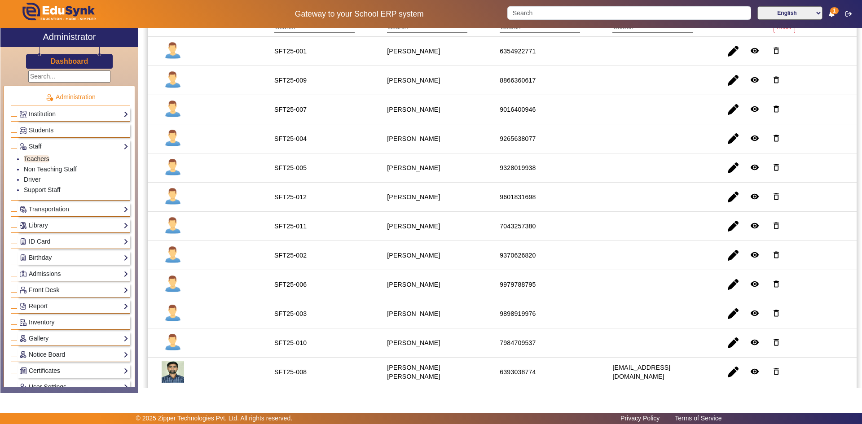
scroll to position [95, 0]
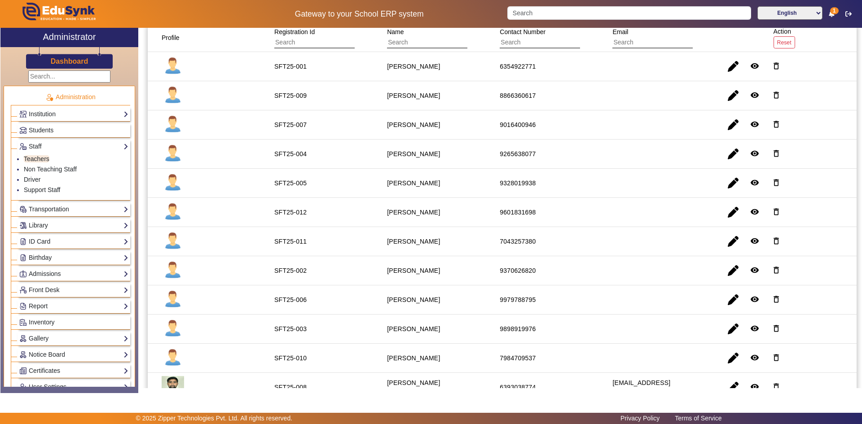
click at [831, 13] on span "1" at bounding box center [834, 10] width 9 height 7
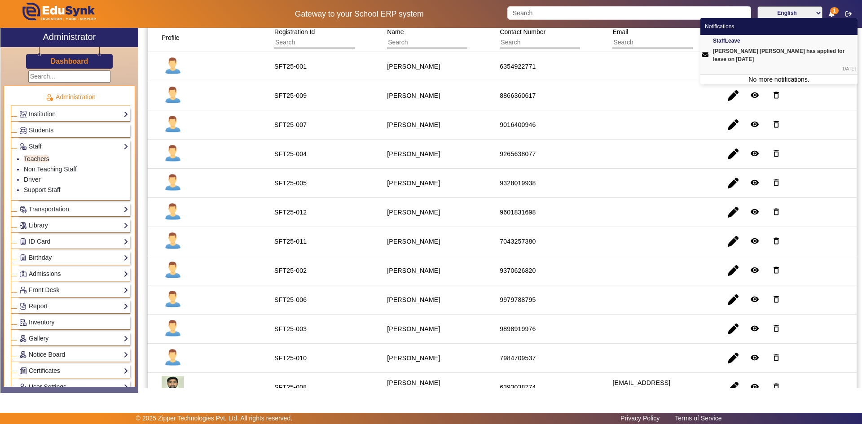
click at [777, 50] on div "[PERSON_NAME] [PERSON_NAME] has applied for leave on [DATE]" at bounding box center [784, 55] width 143 height 16
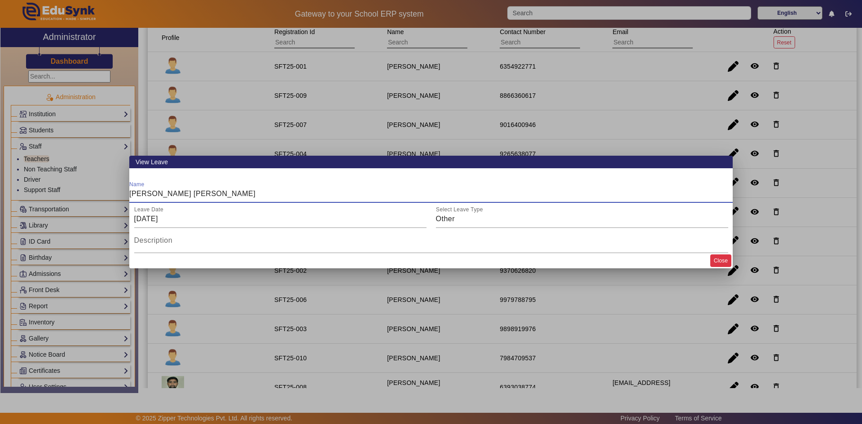
click at [717, 257] on button "Close" at bounding box center [720, 260] width 21 height 12
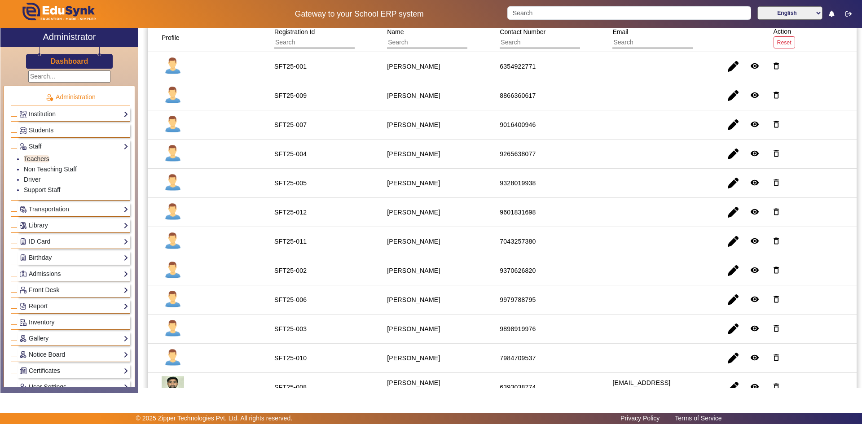
click at [403, 358] on staff-with-status "[PERSON_NAME]" at bounding box center [413, 358] width 53 height 7
click at [435, 355] on staff-with-status "[PERSON_NAME]" at bounding box center [413, 358] width 53 height 7
click at [411, 273] on staff-with-status "[PERSON_NAME]" at bounding box center [413, 270] width 53 height 7
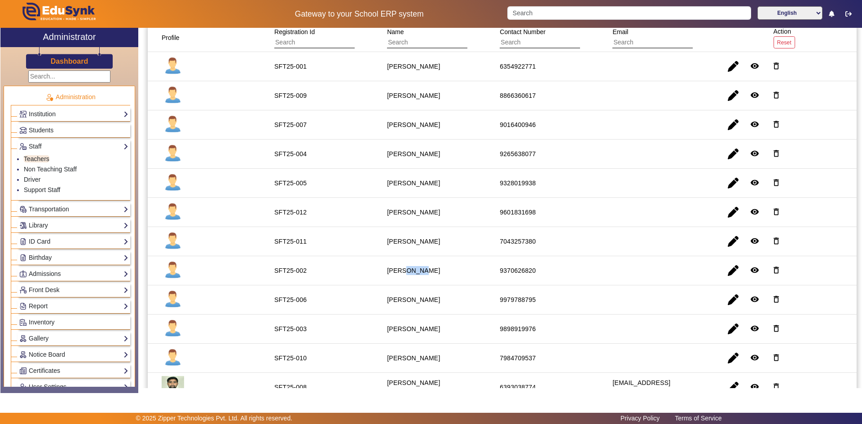
click at [411, 273] on staff-with-status "[PERSON_NAME]" at bounding box center [413, 270] width 53 height 7
click at [589, 227] on mat-cell "9601831698" at bounding box center [545, 212] width 113 height 29
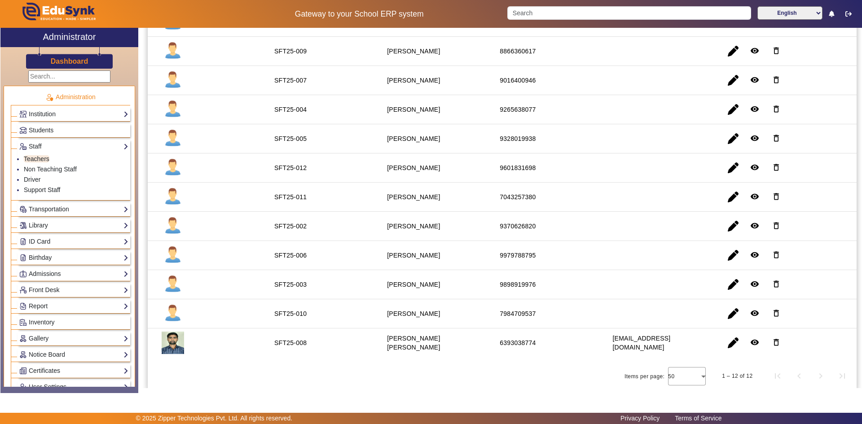
scroll to position [140, 0]
click at [49, 255] on link "Birthday" at bounding box center [73, 258] width 109 height 10
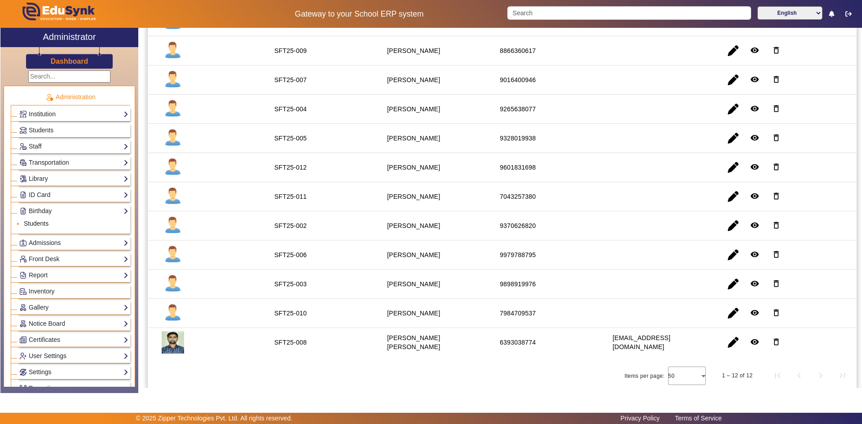
click at [36, 223] on link "Students" at bounding box center [36, 223] width 25 height 7
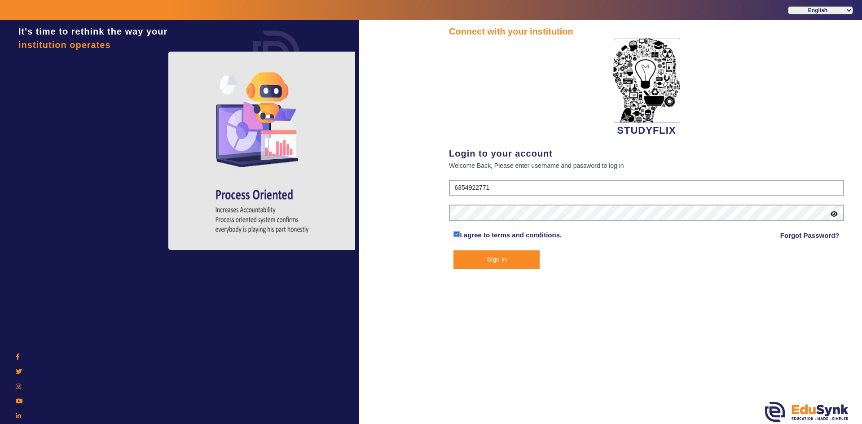
click at [485, 260] on button "Sign In" at bounding box center [496, 259] width 86 height 18
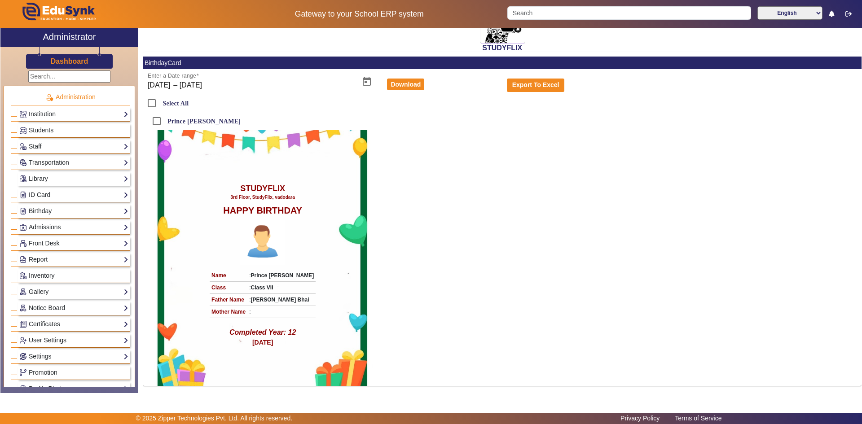
scroll to position [45, 0]
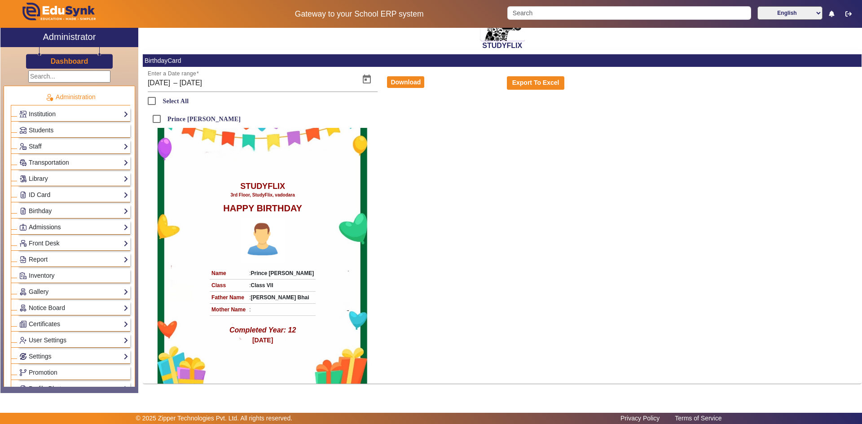
click at [48, 228] on link "Admissions" at bounding box center [73, 227] width 109 height 10
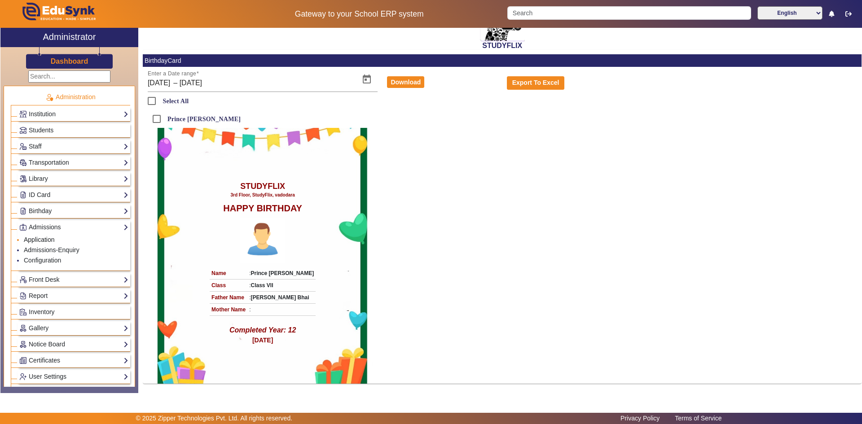
click at [41, 240] on link "Application" at bounding box center [39, 239] width 31 height 7
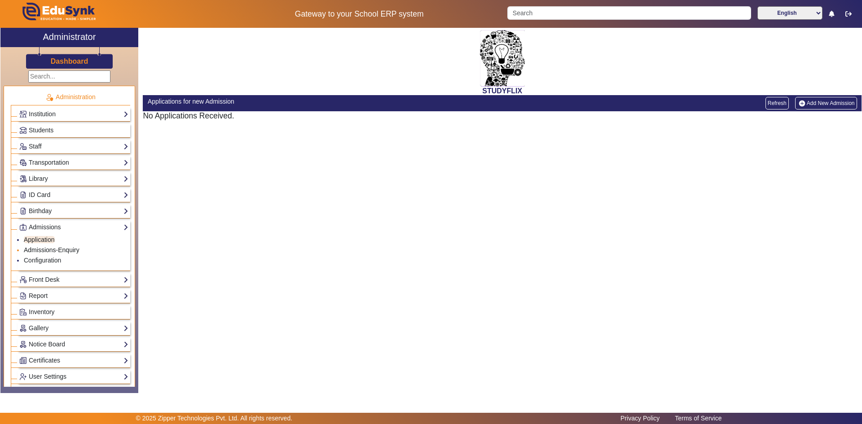
click at [37, 252] on link "Admissions-Enquiry" at bounding box center [52, 249] width 56 height 7
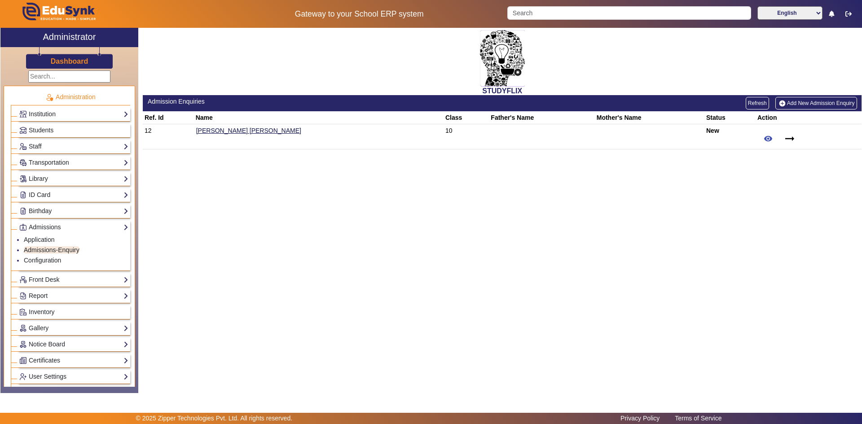
drag, startPoint x: 388, startPoint y: 219, endPoint x: 363, endPoint y: 247, distance: 37.5
click at [388, 220] on div "STUDYFLIX Admission Enquiries Refresh Add New Admission Enquiry Ref. Id Name Cl…" at bounding box center [499, 206] width 723 height 356
click at [755, 224] on div "STUDYFLIX Admission Enquiries Refresh Add New Admission Enquiry Ref. Id Name Cl…" at bounding box center [499, 206] width 723 height 356
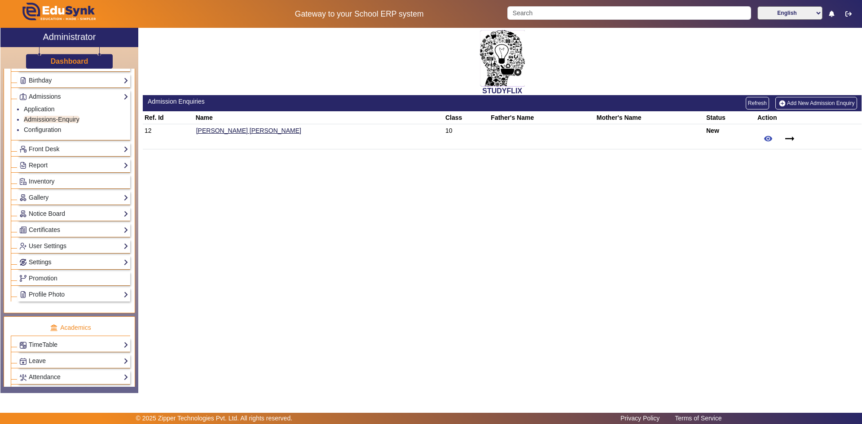
scroll to position [224, 0]
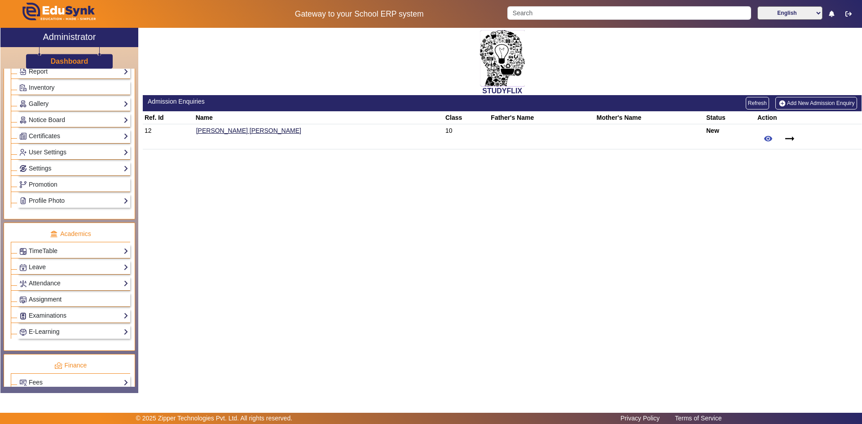
click at [33, 298] on span "Assignment" at bounding box center [45, 299] width 33 height 7
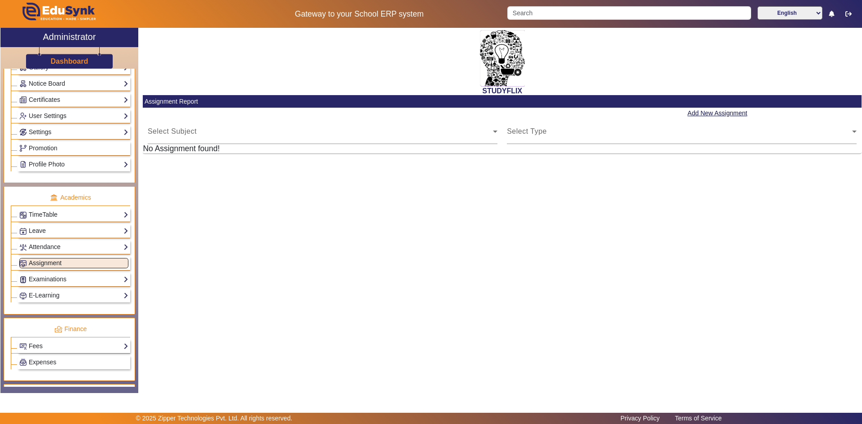
scroll to position [188, 0]
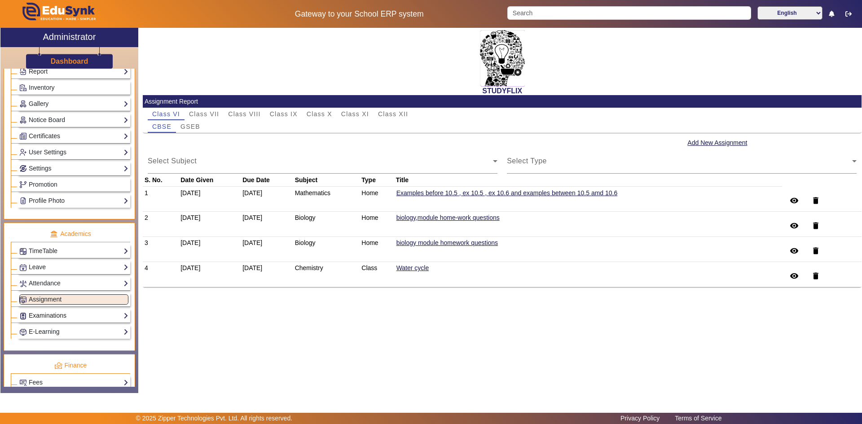
click at [39, 315] on link "Examinations" at bounding box center [73, 316] width 109 height 10
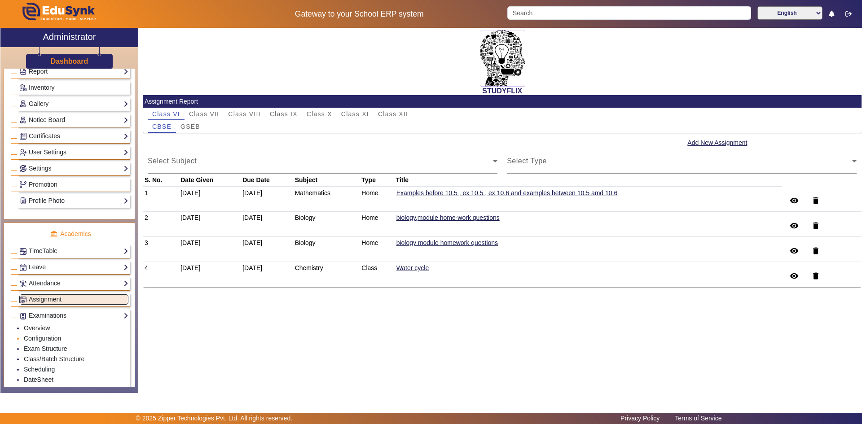
scroll to position [233, 0]
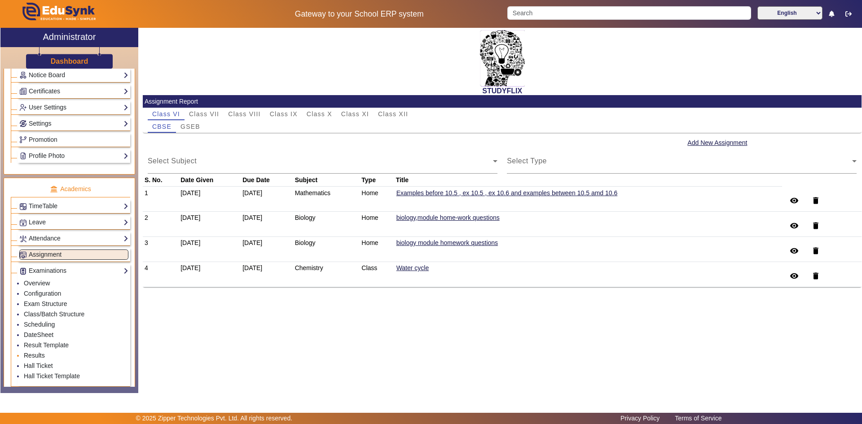
click at [31, 355] on link "Results" at bounding box center [34, 355] width 21 height 7
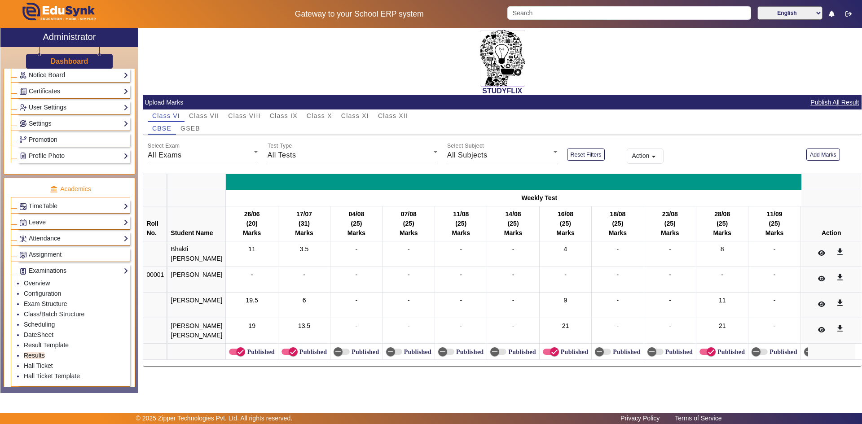
scroll to position [6, 0]
click at [381, 113] on span "Class XII" at bounding box center [393, 116] width 30 height 6
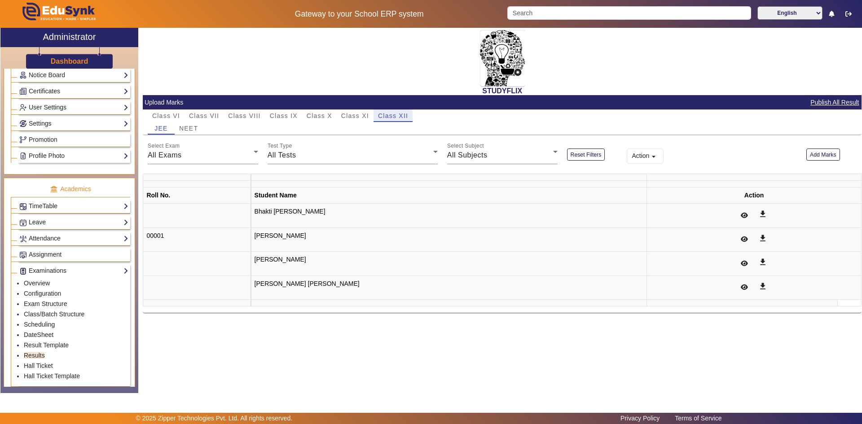
scroll to position [0, 0]
